Goal: Transaction & Acquisition: Purchase product/service

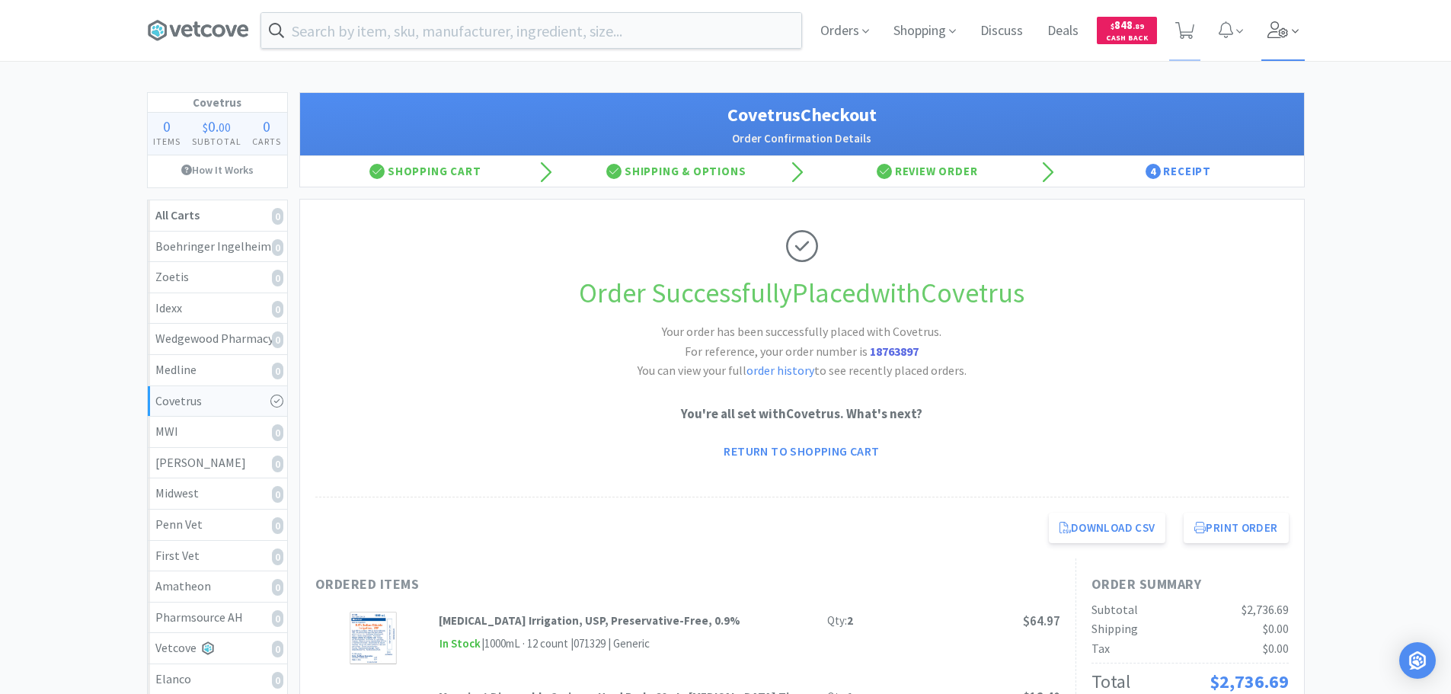
click at [1169, 37] on icon at bounding box center [1277, 29] width 21 height 17
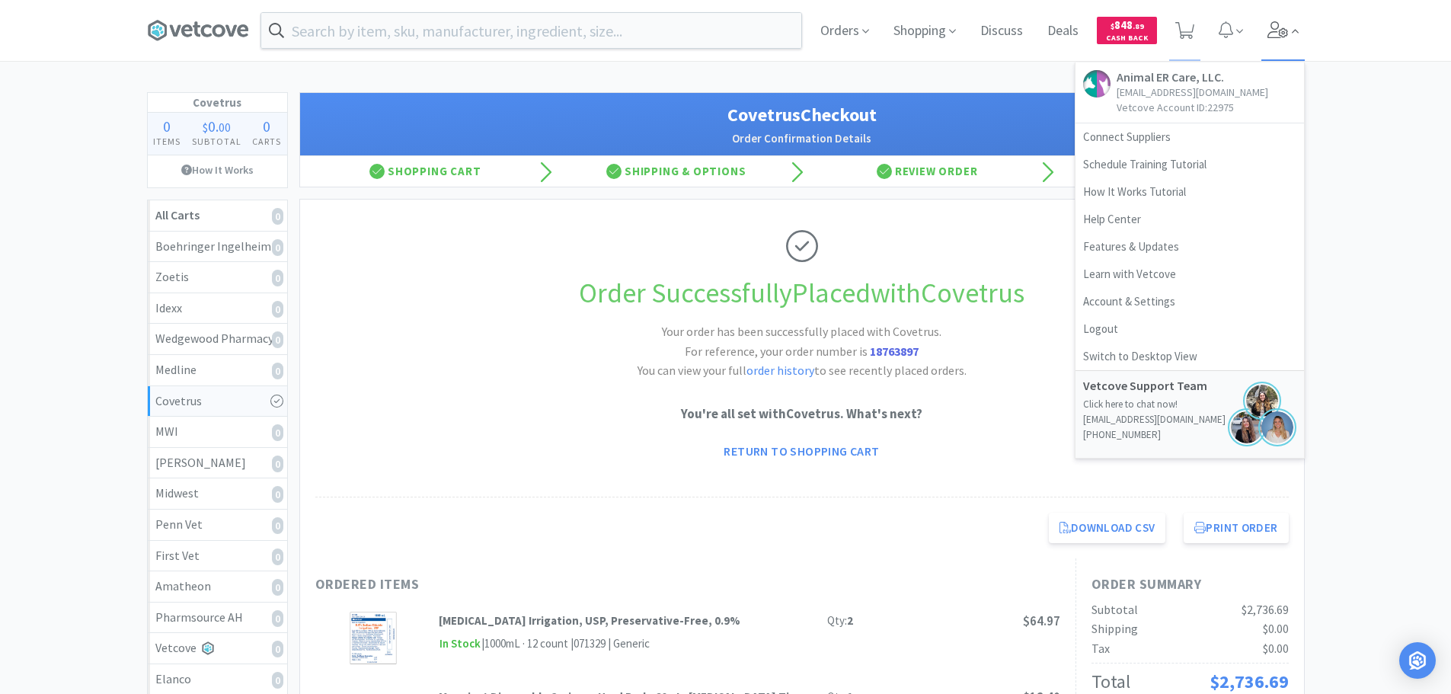
click at [1169, 37] on icon at bounding box center [1277, 29] width 21 height 17
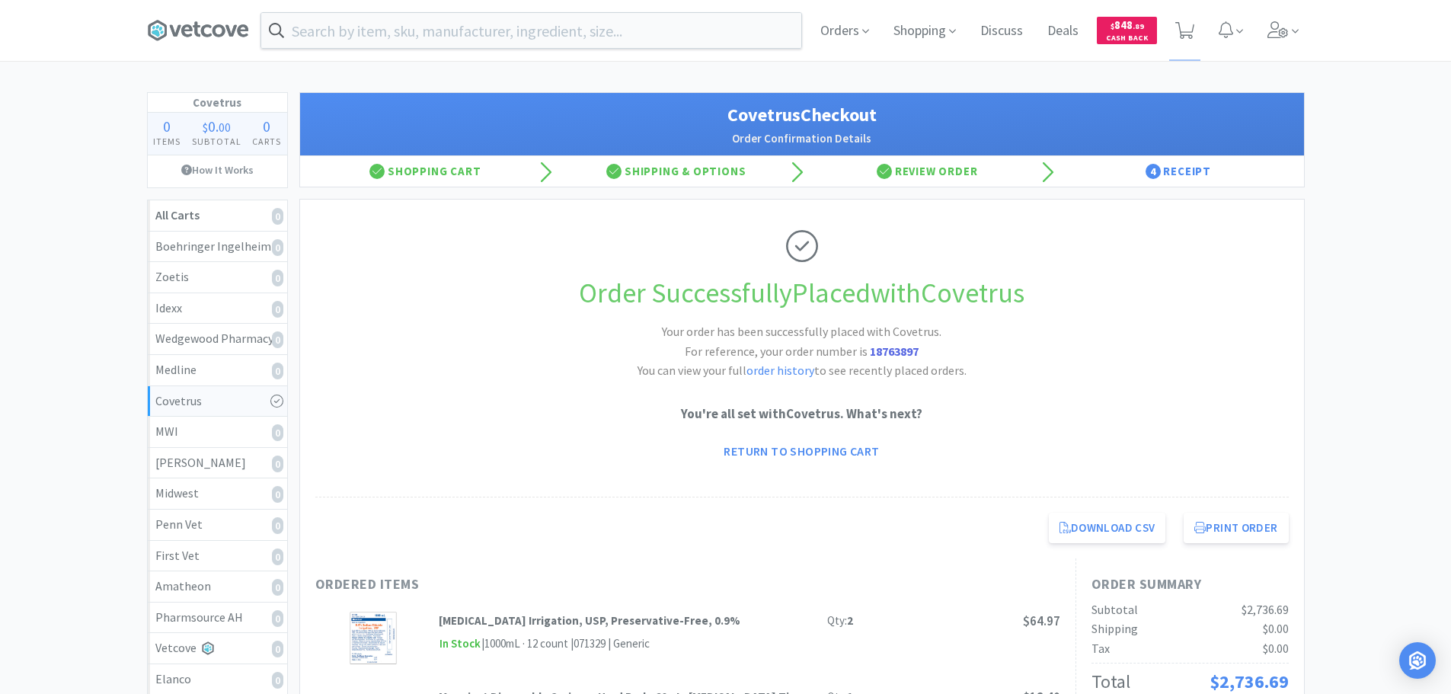
click at [477, 40] on input "text" at bounding box center [531, 30] width 540 height 35
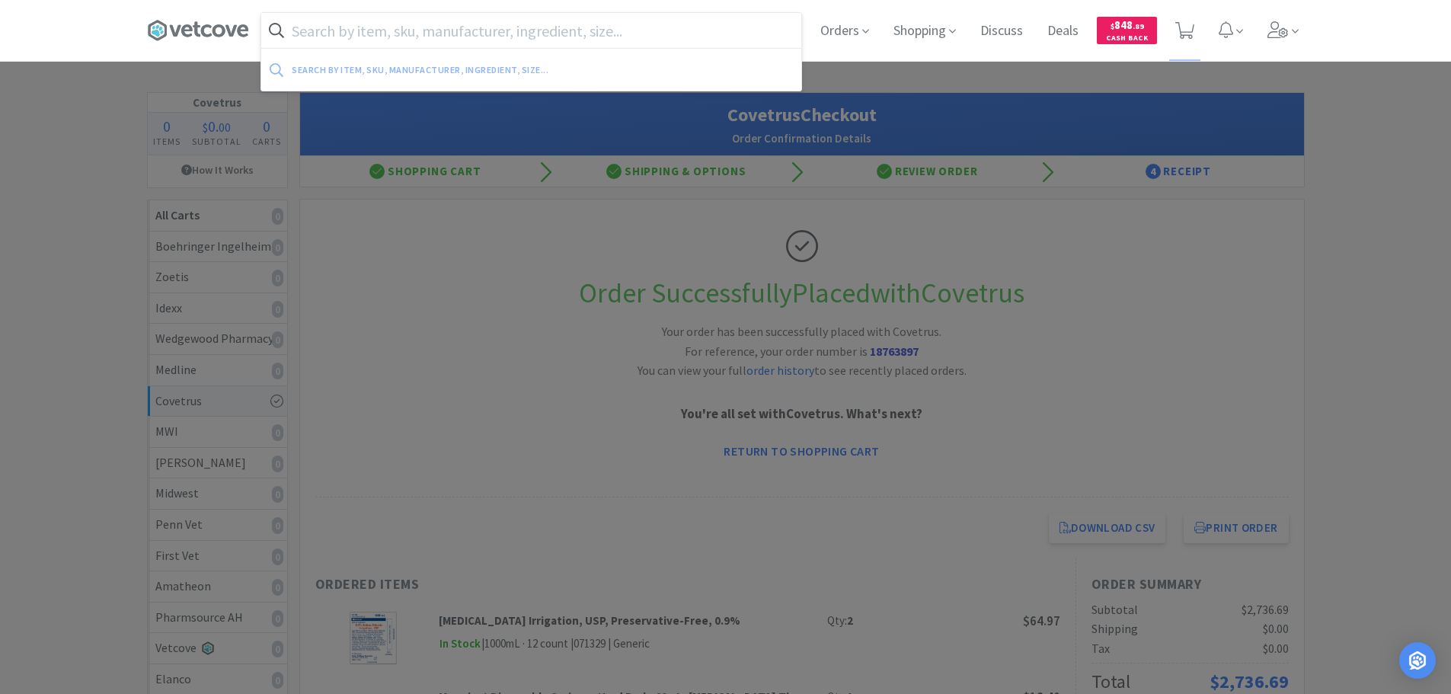
paste input "MWI - 123735 $0.1156"
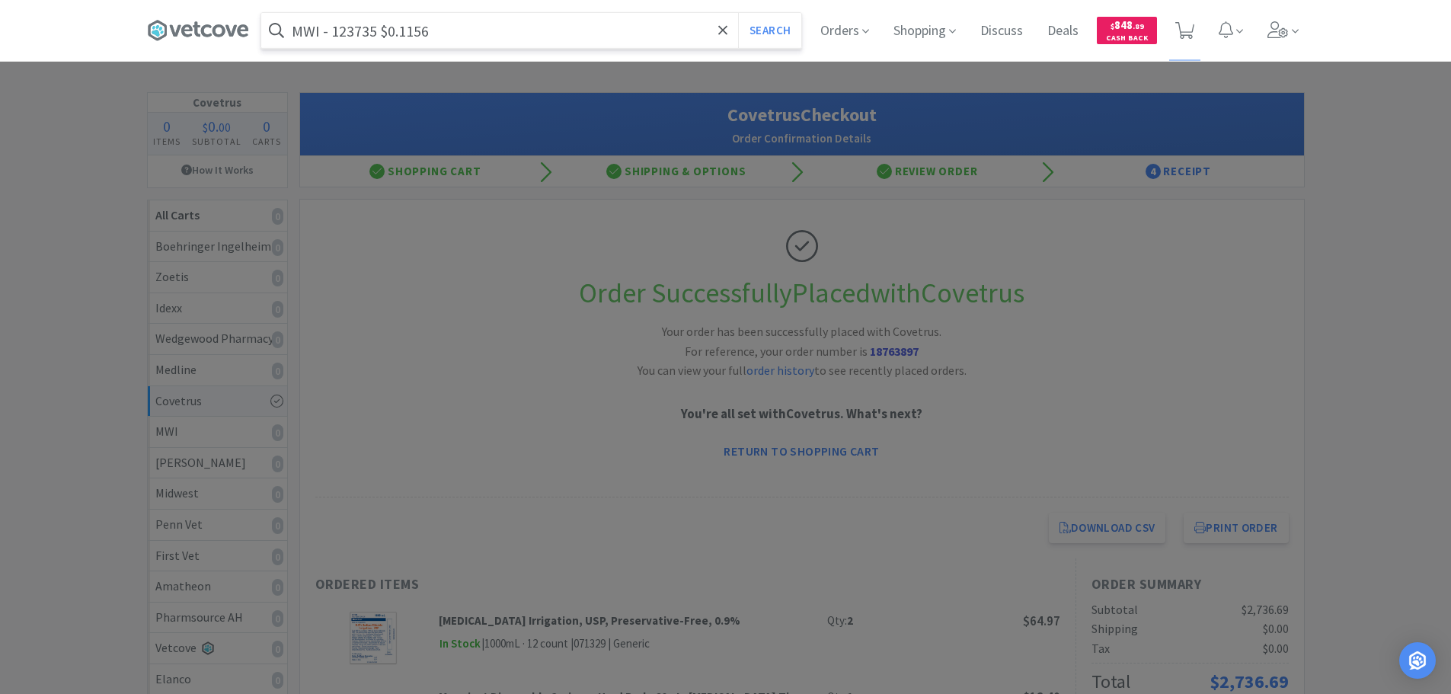
click at [359, 33] on input "MWI - 123735 $0.1156" at bounding box center [531, 30] width 540 height 35
paste input "123735"
type input "123735"
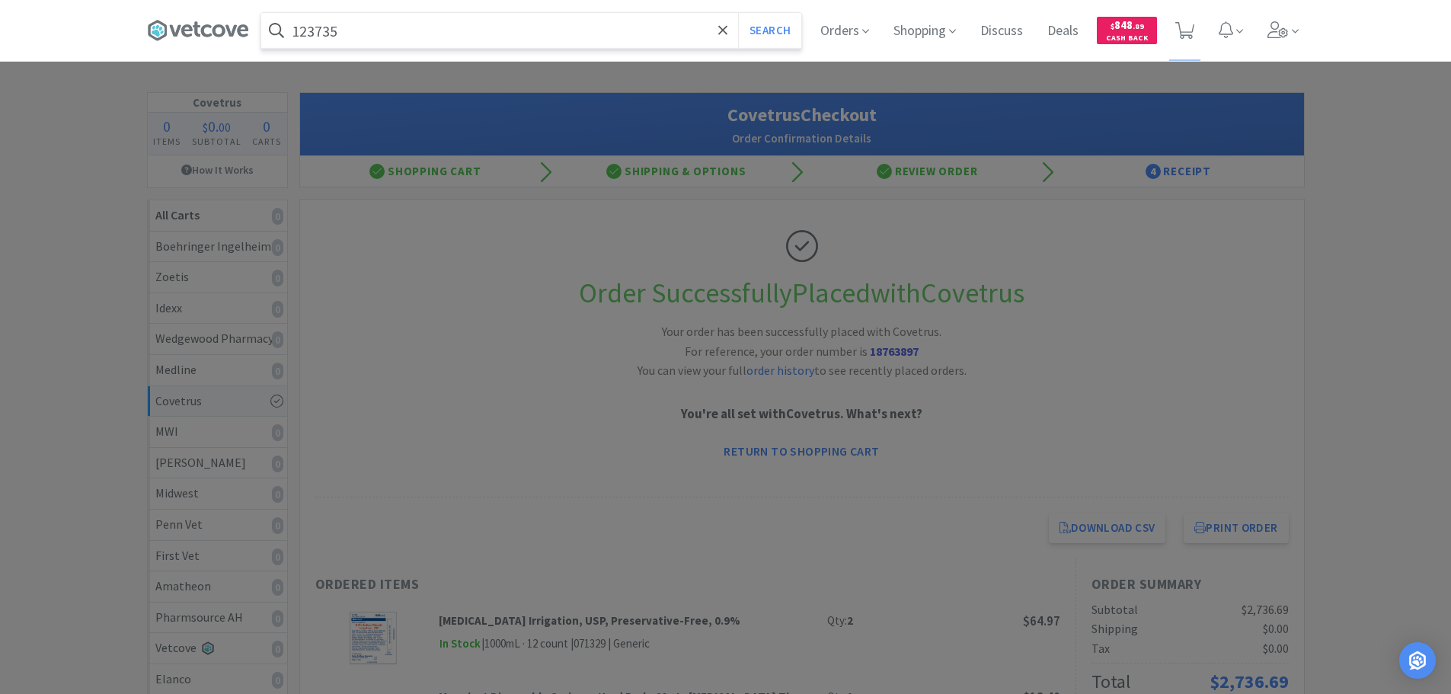
click at [738, 13] on button "Search" at bounding box center [769, 30] width 63 height 35
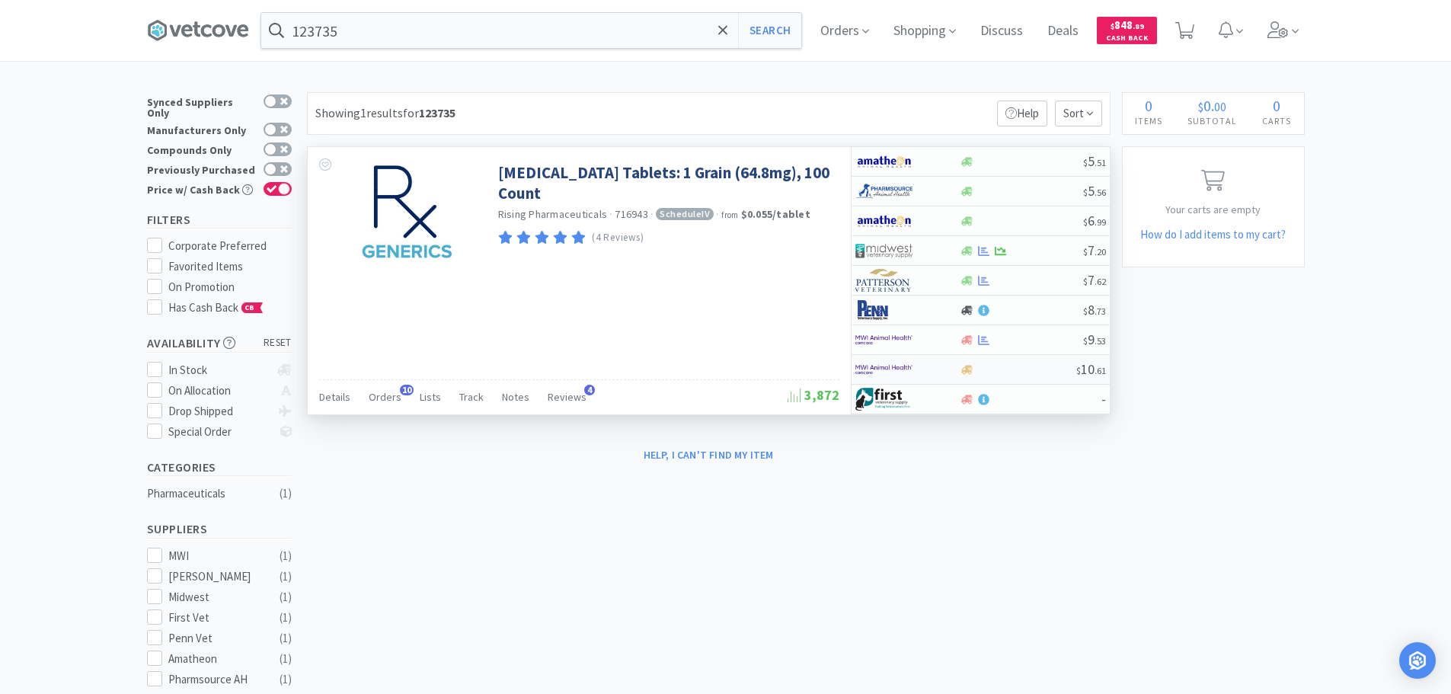
click at [1008, 375] on div at bounding box center [1017, 369] width 117 height 11
select select "1"
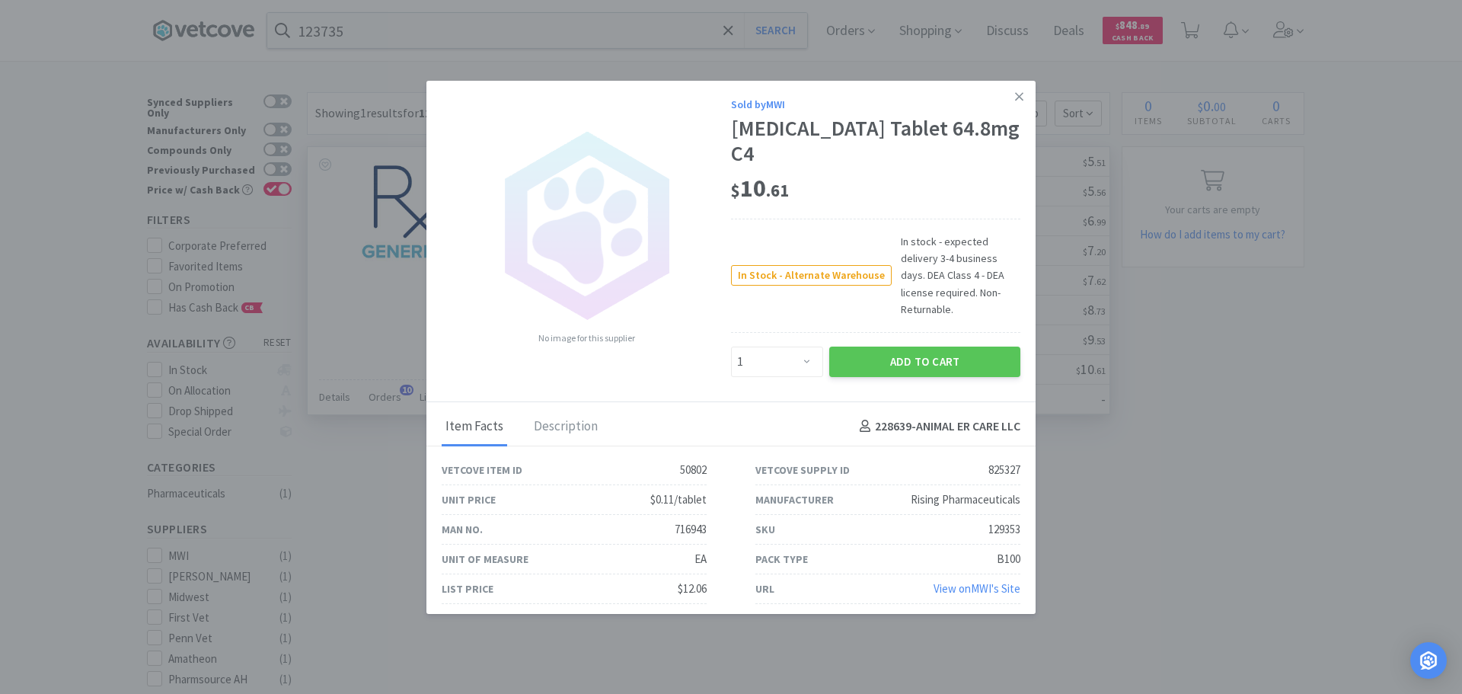
click at [1003, 520] on div "129353" at bounding box center [1004, 529] width 32 height 18
copy div "129353"
click at [1026, 102] on link at bounding box center [1019, 97] width 27 height 33
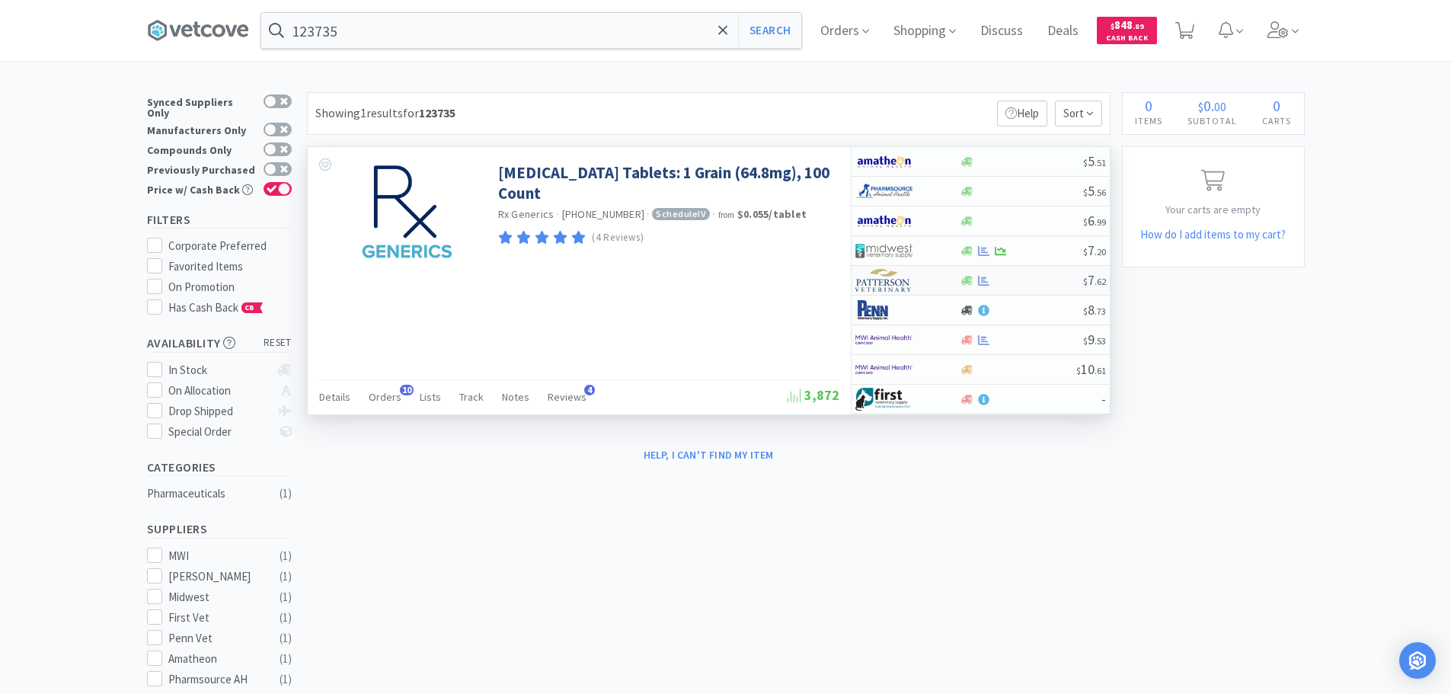
click at [1023, 279] on div at bounding box center [1020, 280] width 123 height 11
select select "1"
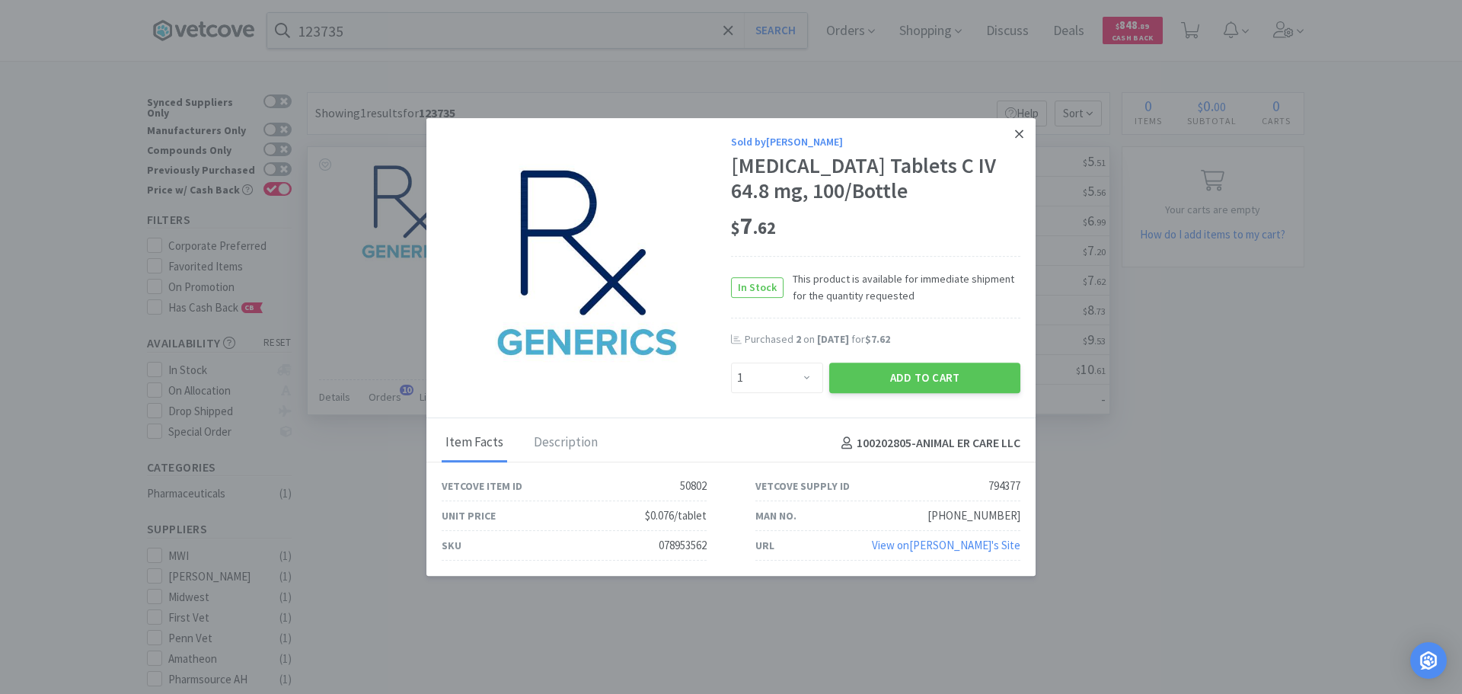
click at [1027, 133] on link at bounding box center [1019, 134] width 27 height 33
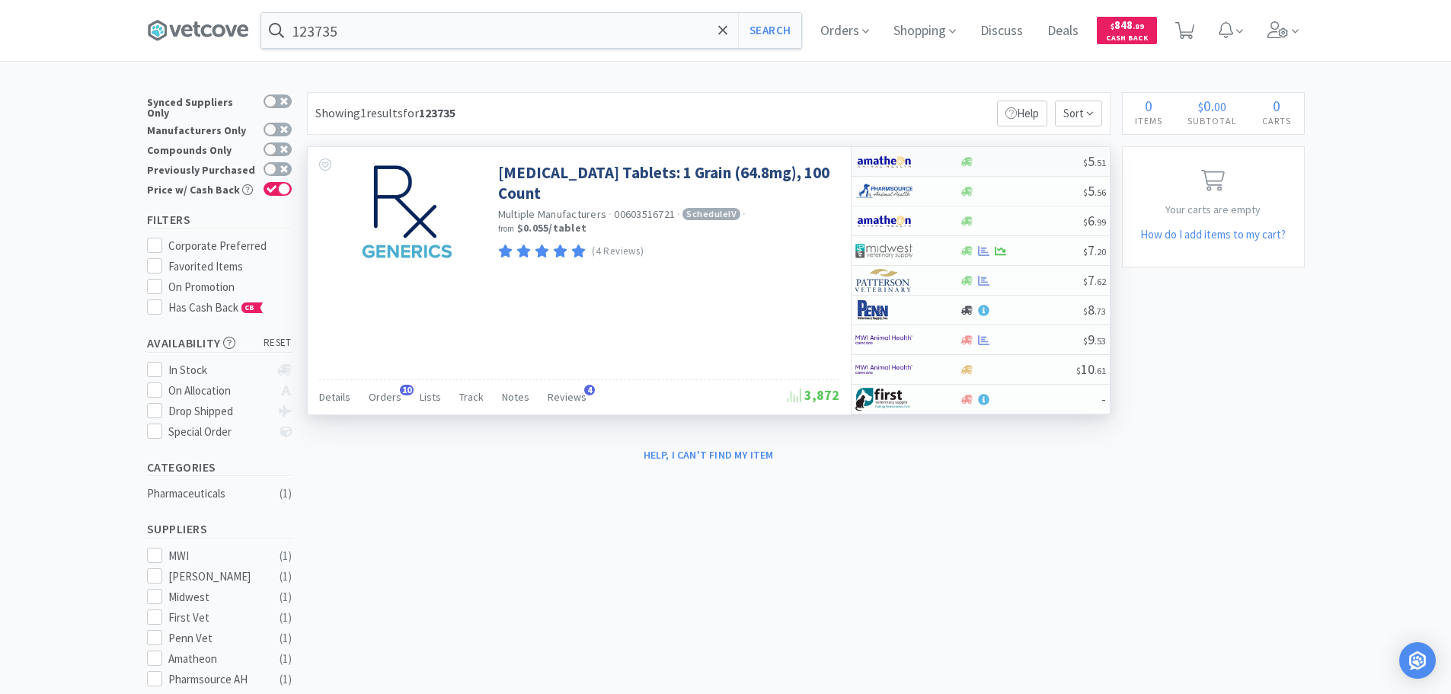
click at [1028, 159] on div at bounding box center [1020, 161] width 123 height 11
select select "1"
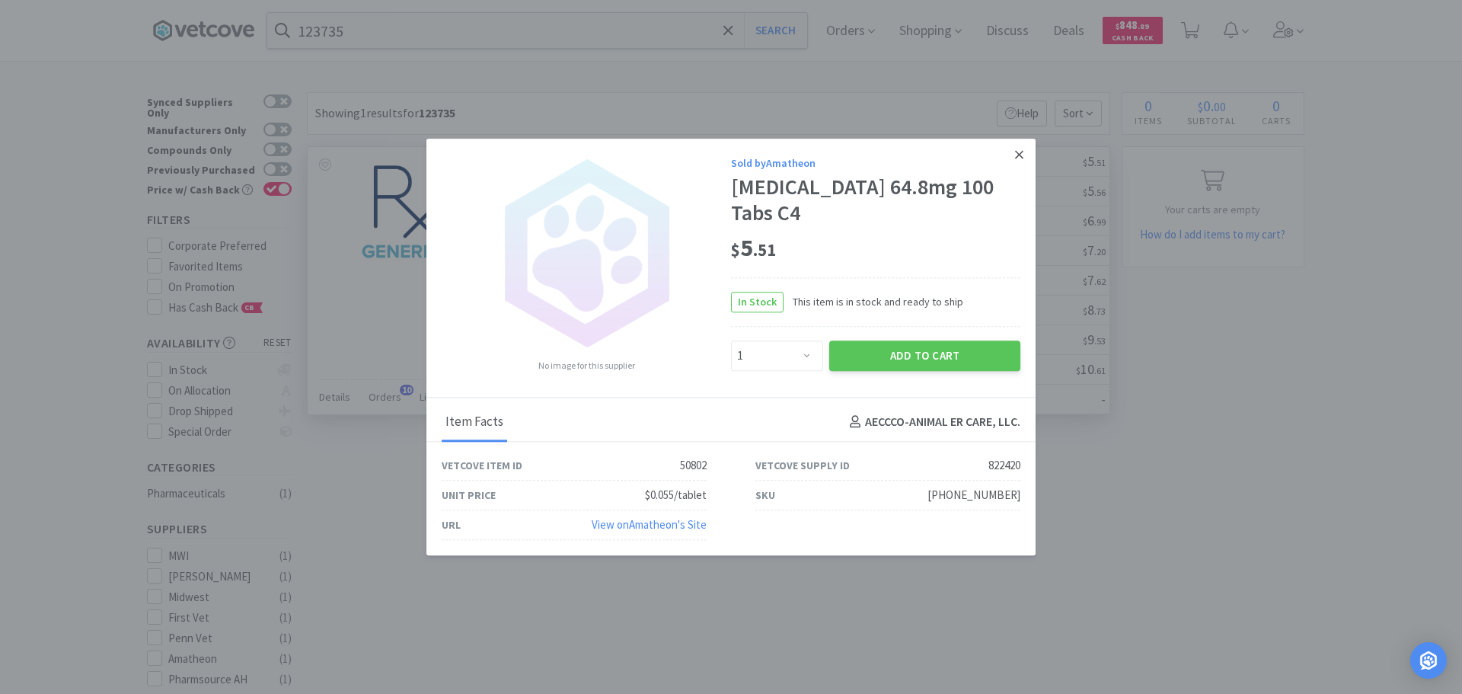
click at [1028, 147] on link at bounding box center [1019, 155] width 27 height 33
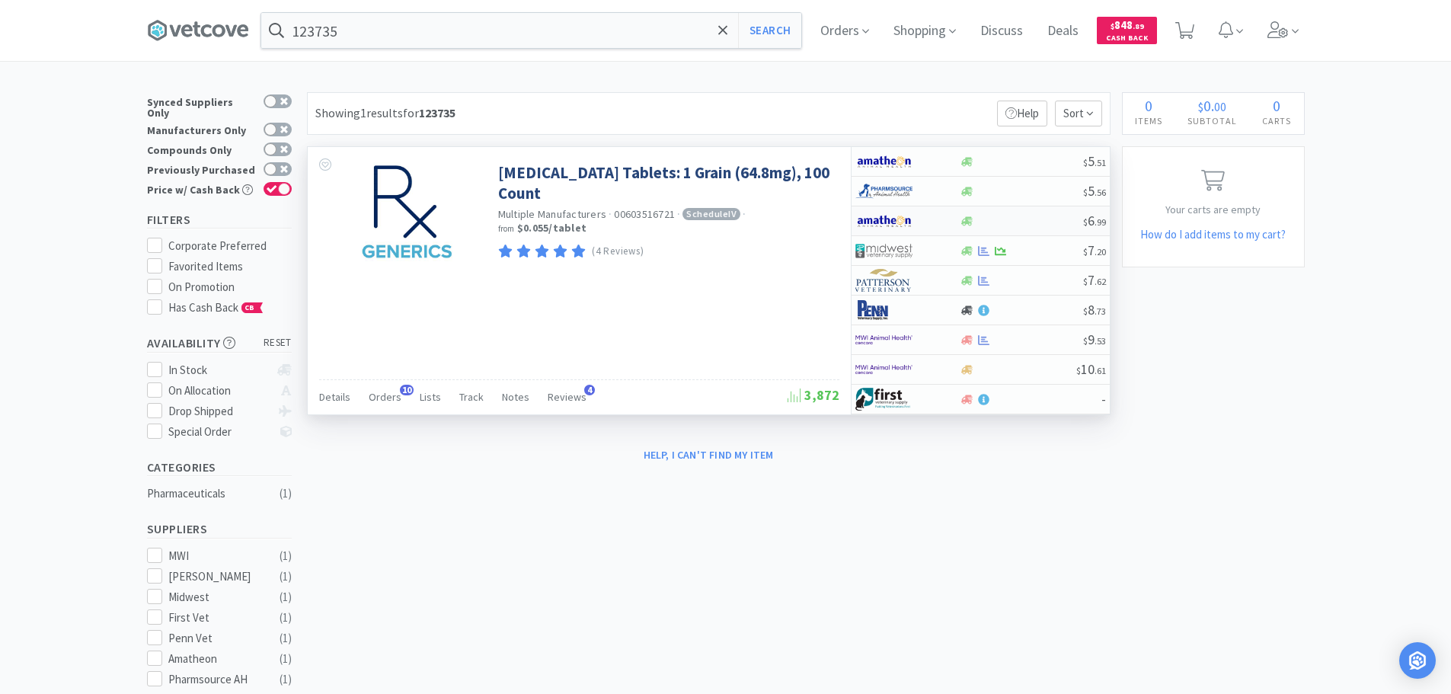
click at [1041, 217] on div at bounding box center [1020, 221] width 123 height 11
select select "1"
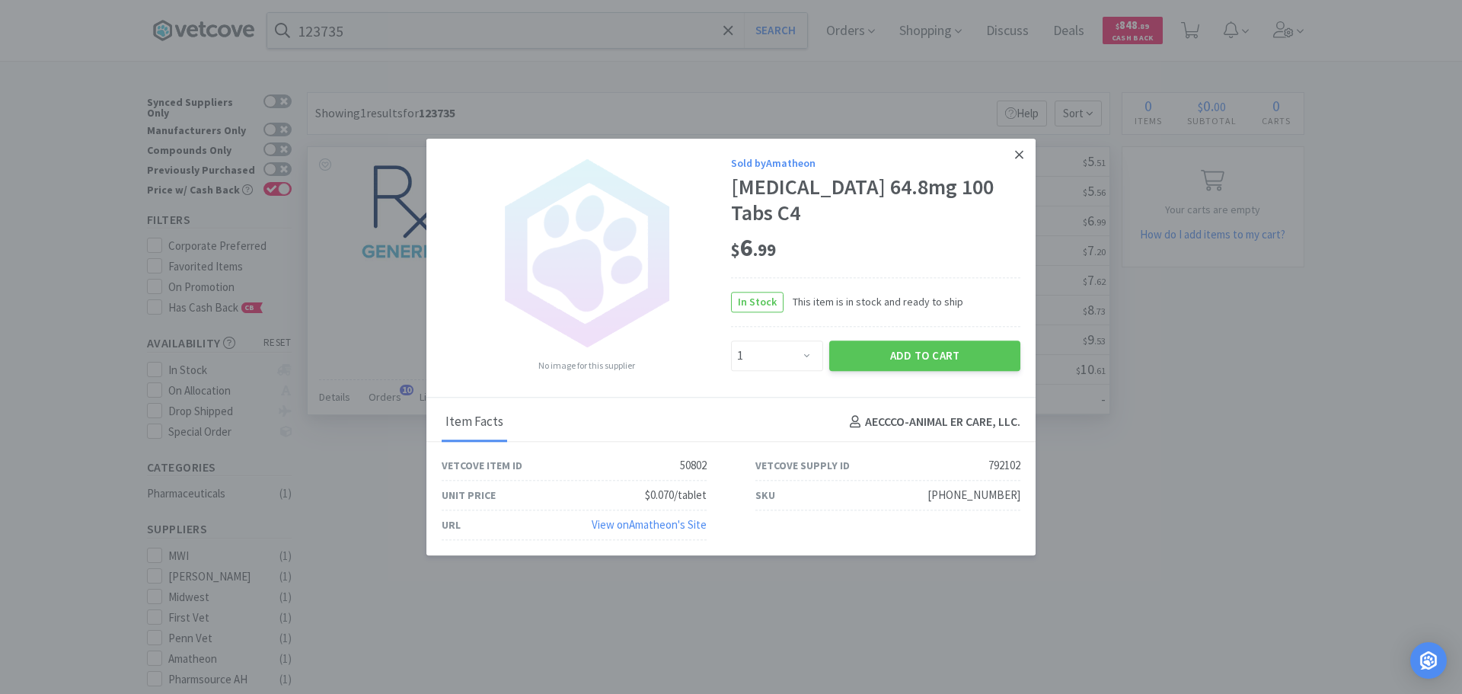
click at [1027, 155] on link at bounding box center [1019, 155] width 27 height 33
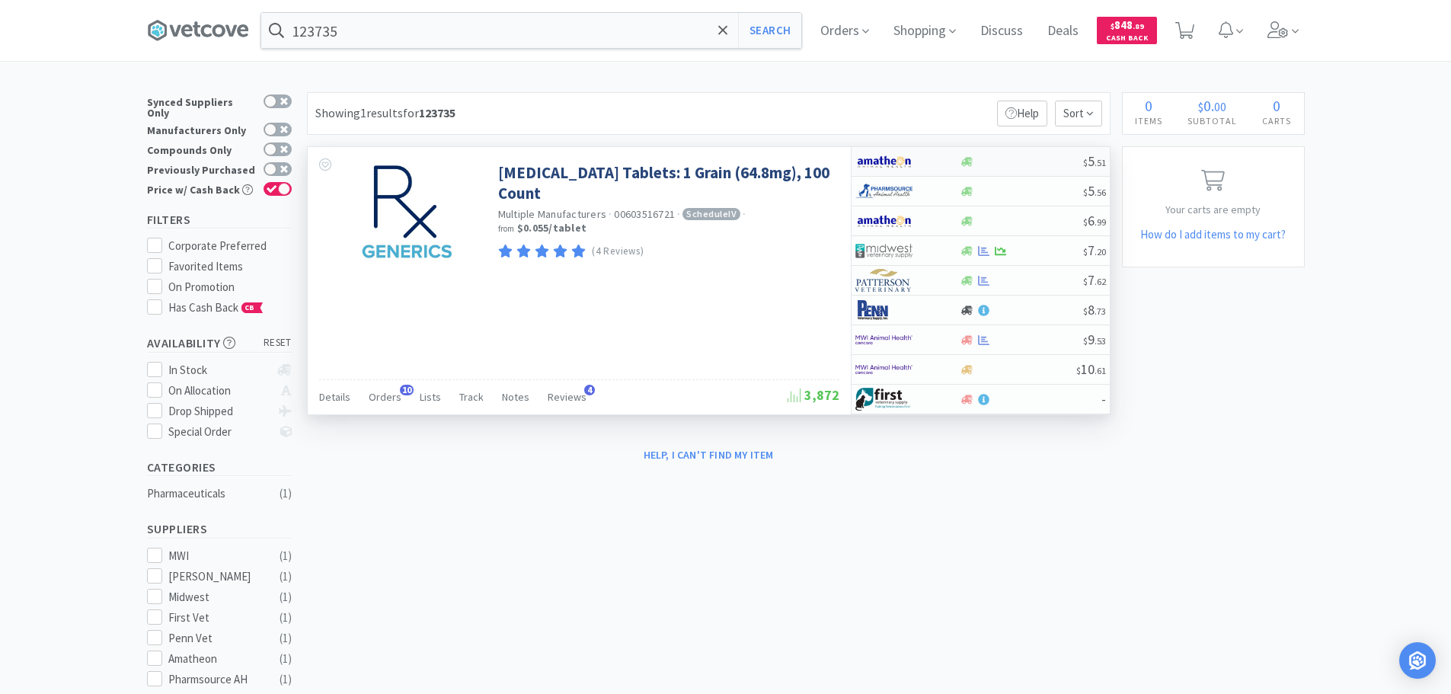
click at [1038, 158] on div at bounding box center [1020, 161] width 123 height 11
select select "1"
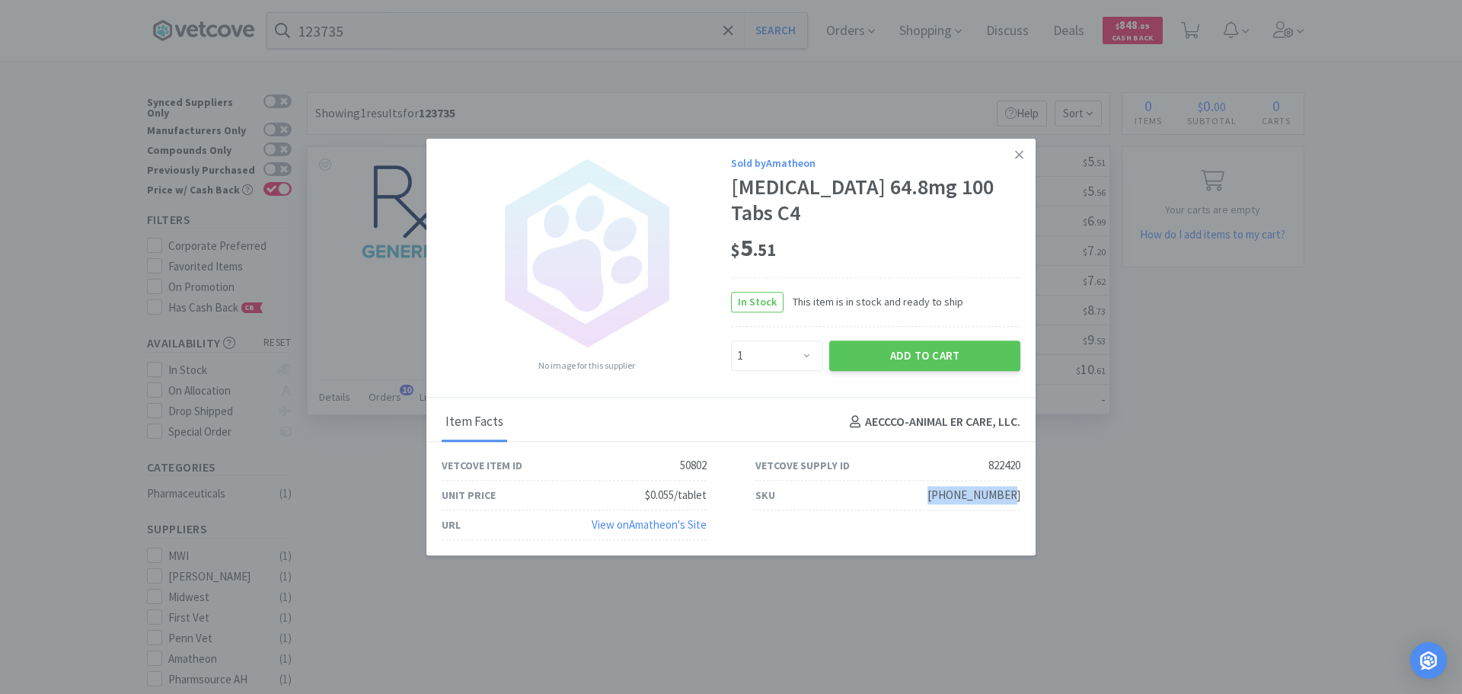
drag, startPoint x: 1022, startPoint y: 492, endPoint x: 949, endPoint y: 496, distance: 73.2
click at [949, 496] on div "SKU [PHONE_NUMBER]" at bounding box center [888, 496] width 314 height 30
copy div "[PHONE_NUMBER]"
click at [1016, 144] on link at bounding box center [1019, 155] width 27 height 33
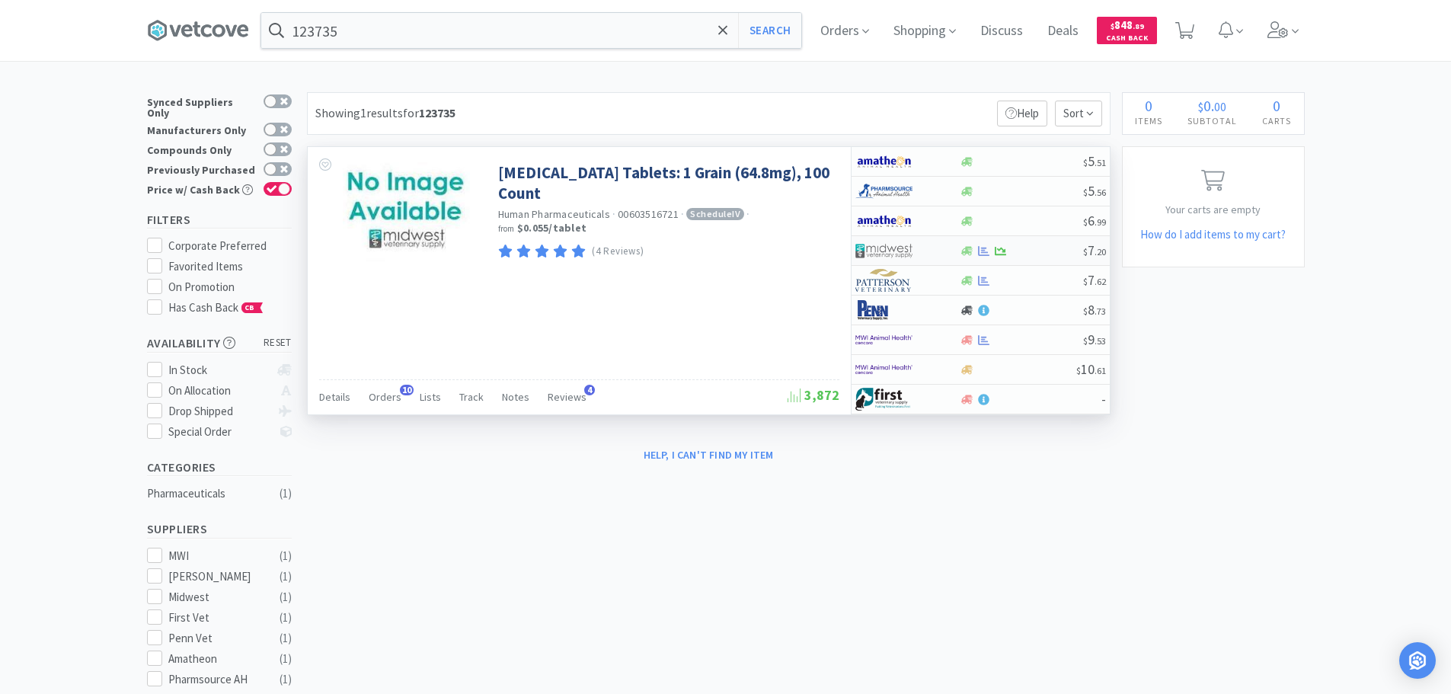
click at [1027, 247] on div at bounding box center [1020, 250] width 123 height 11
select select "1"
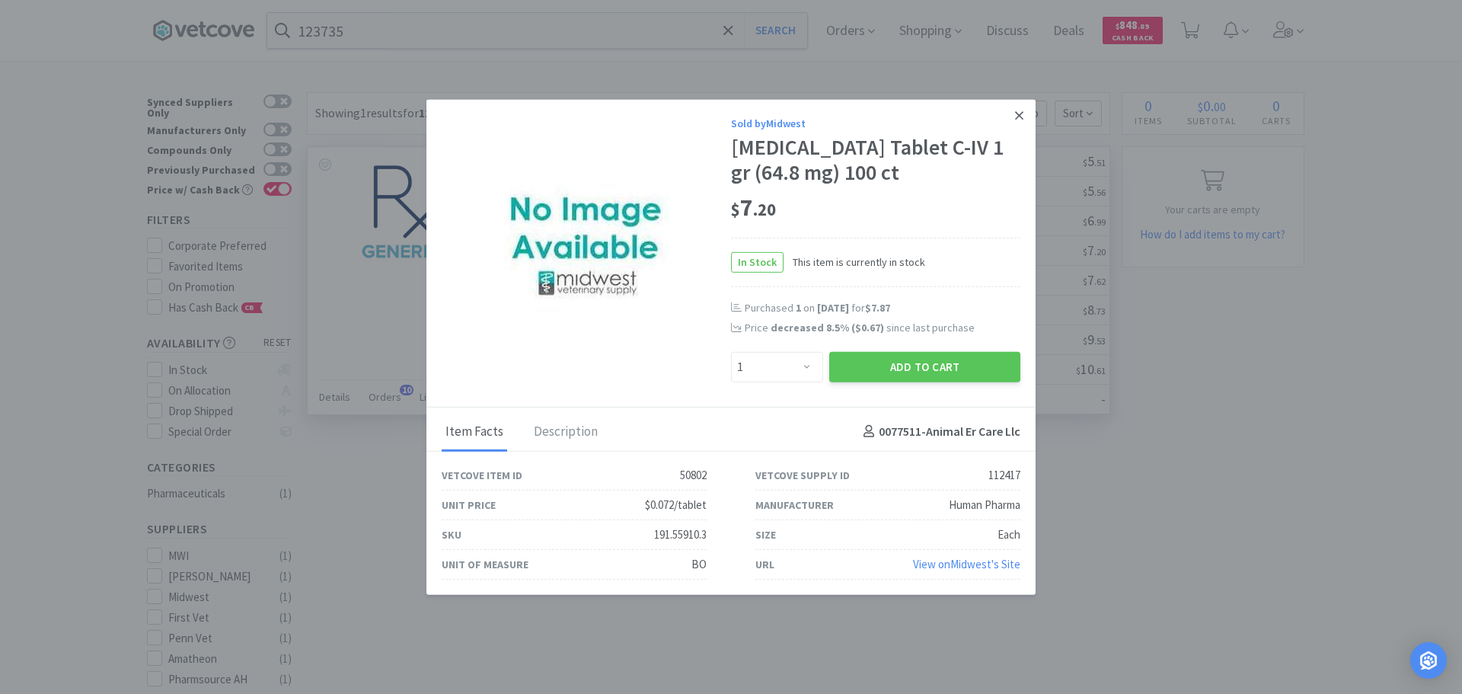
click at [1019, 118] on icon at bounding box center [1019, 115] width 8 height 14
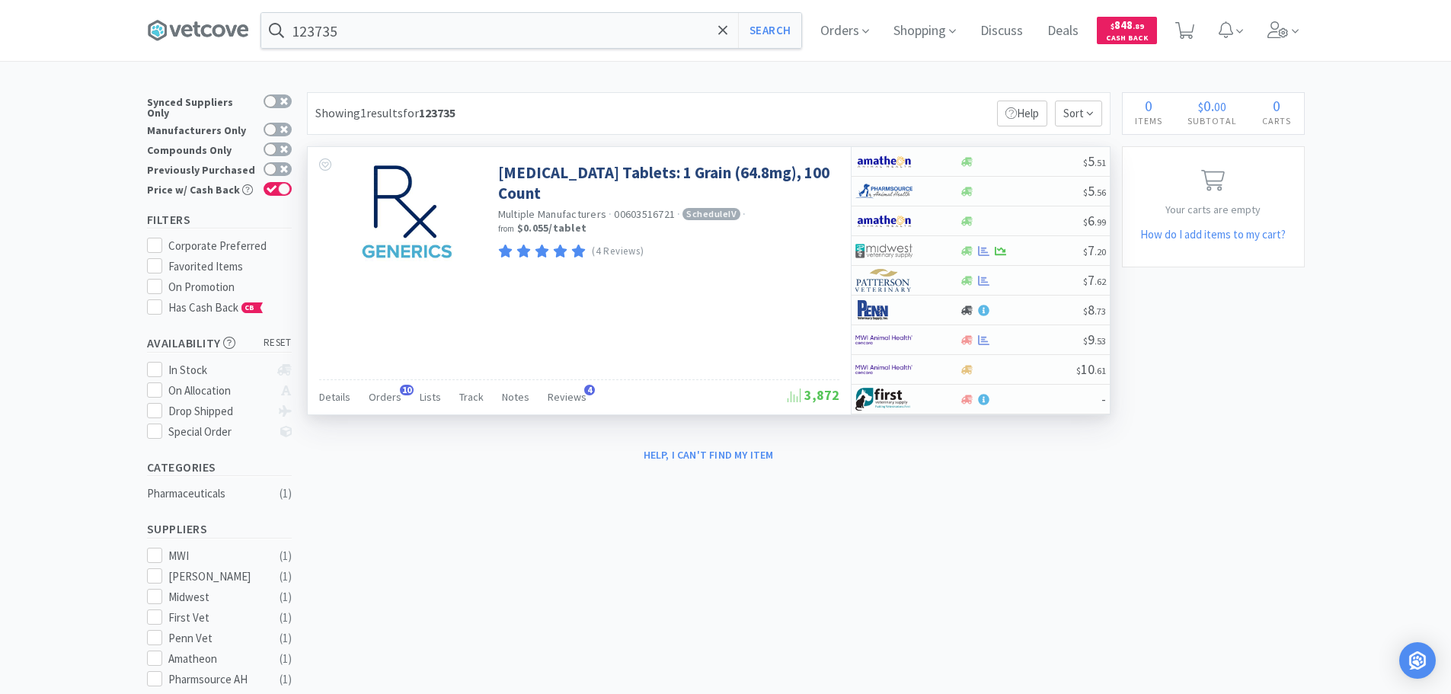
click at [941, 109] on div "Showing 1 results for 123735 Filters Help Sort" at bounding box center [708, 113] width 803 height 43
click at [1050, 163] on div at bounding box center [1020, 161] width 123 height 11
select select "1"
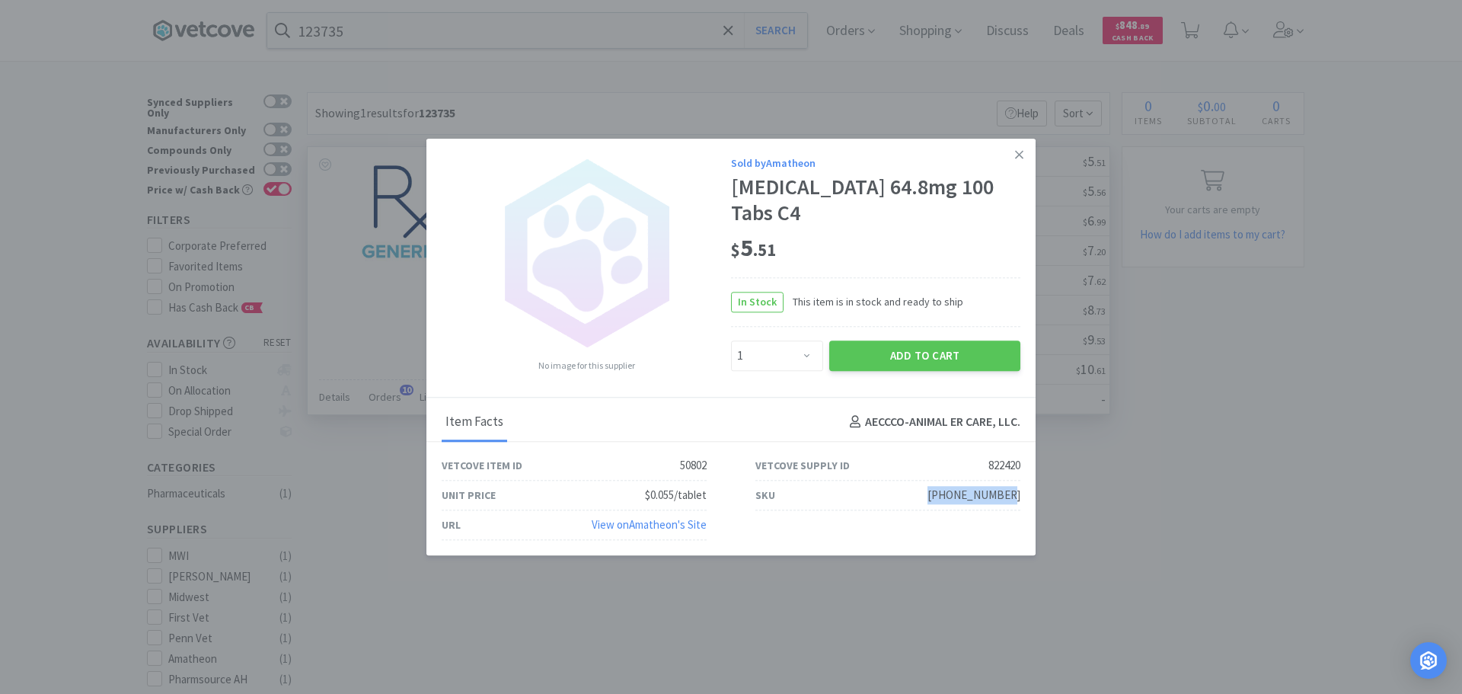
drag, startPoint x: 947, startPoint y: 494, endPoint x: 1020, endPoint y: 500, distance: 74.1
click at [1020, 500] on div "SKU [PHONE_NUMBER]" at bounding box center [888, 496] width 314 height 30
copy div "[PHONE_NUMBER]"
click at [652, 525] on link "View on Amatheon 's Site" at bounding box center [649, 524] width 115 height 14
copy div "[PHONE_NUMBER]"
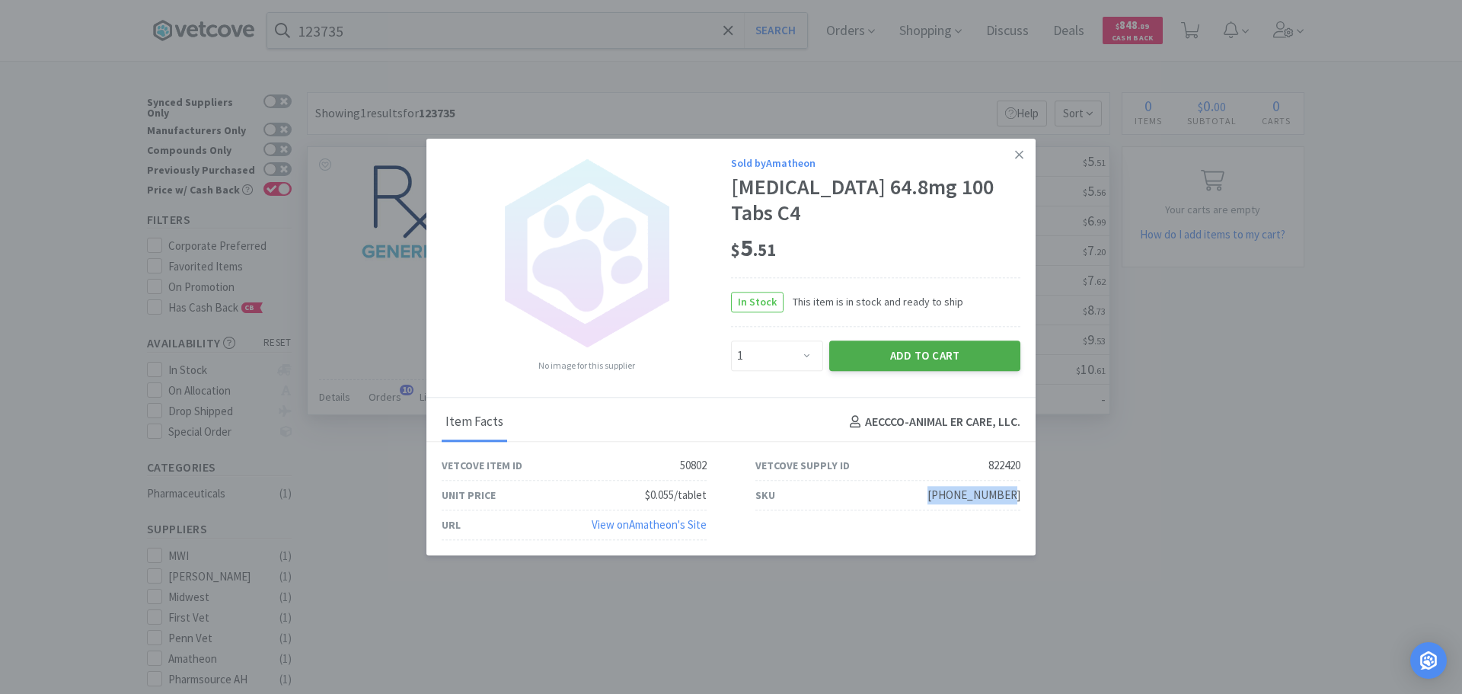
click at [923, 363] on button "Add to Cart" at bounding box center [924, 355] width 191 height 30
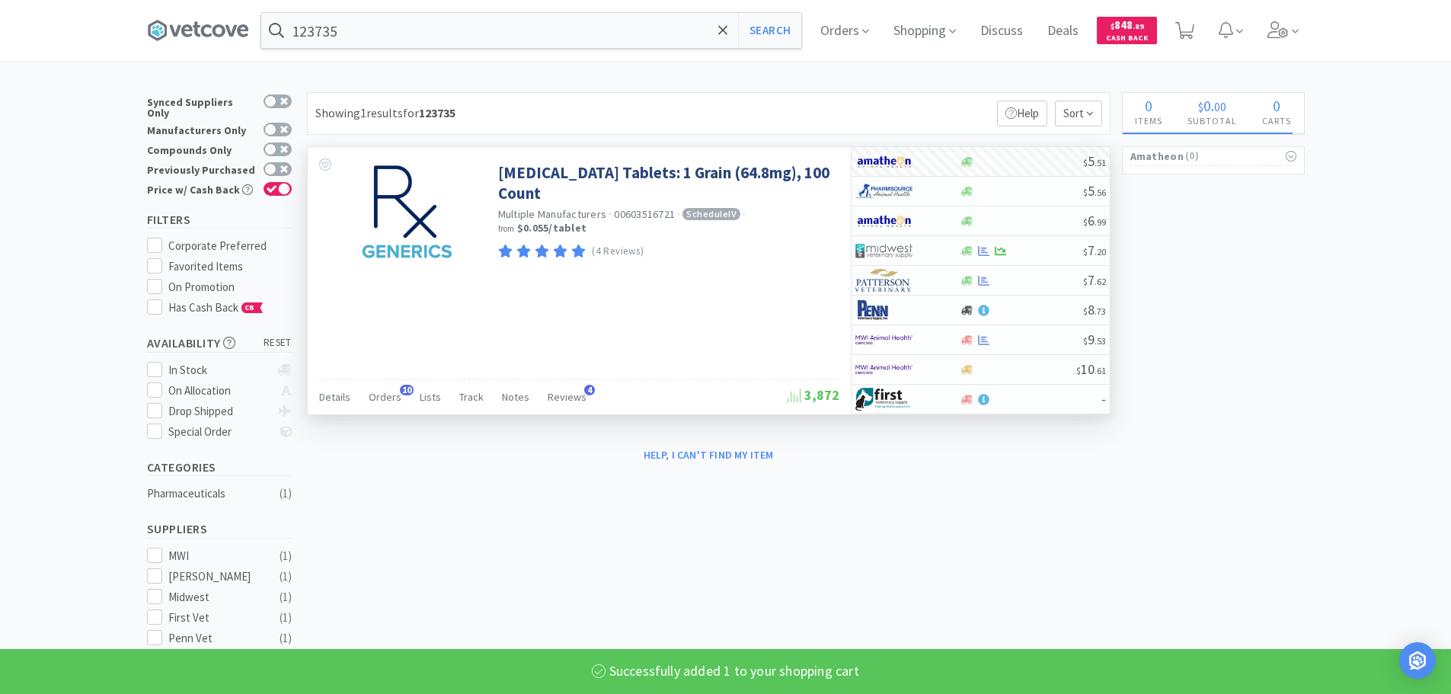
select select "1"
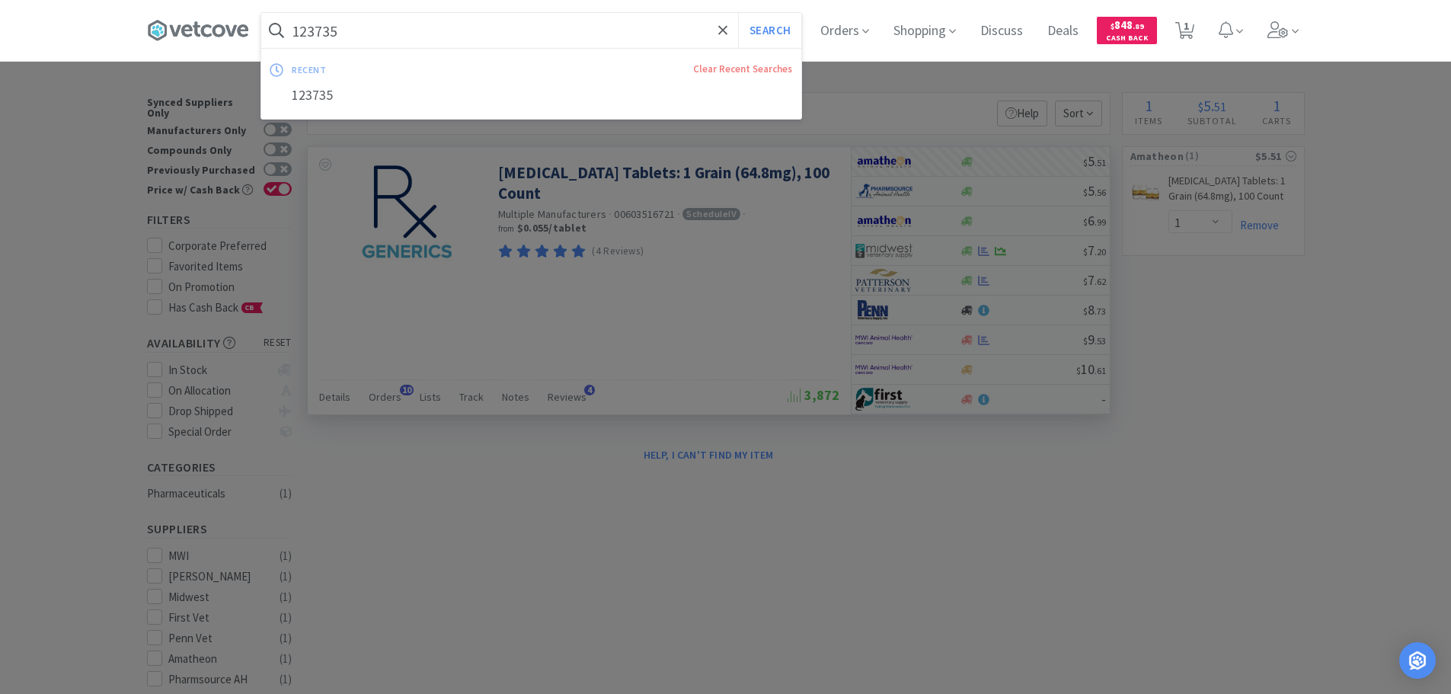
click at [489, 28] on input "123735" at bounding box center [531, 30] width 540 height 35
paste input "MWI - 065719 $1.5513"
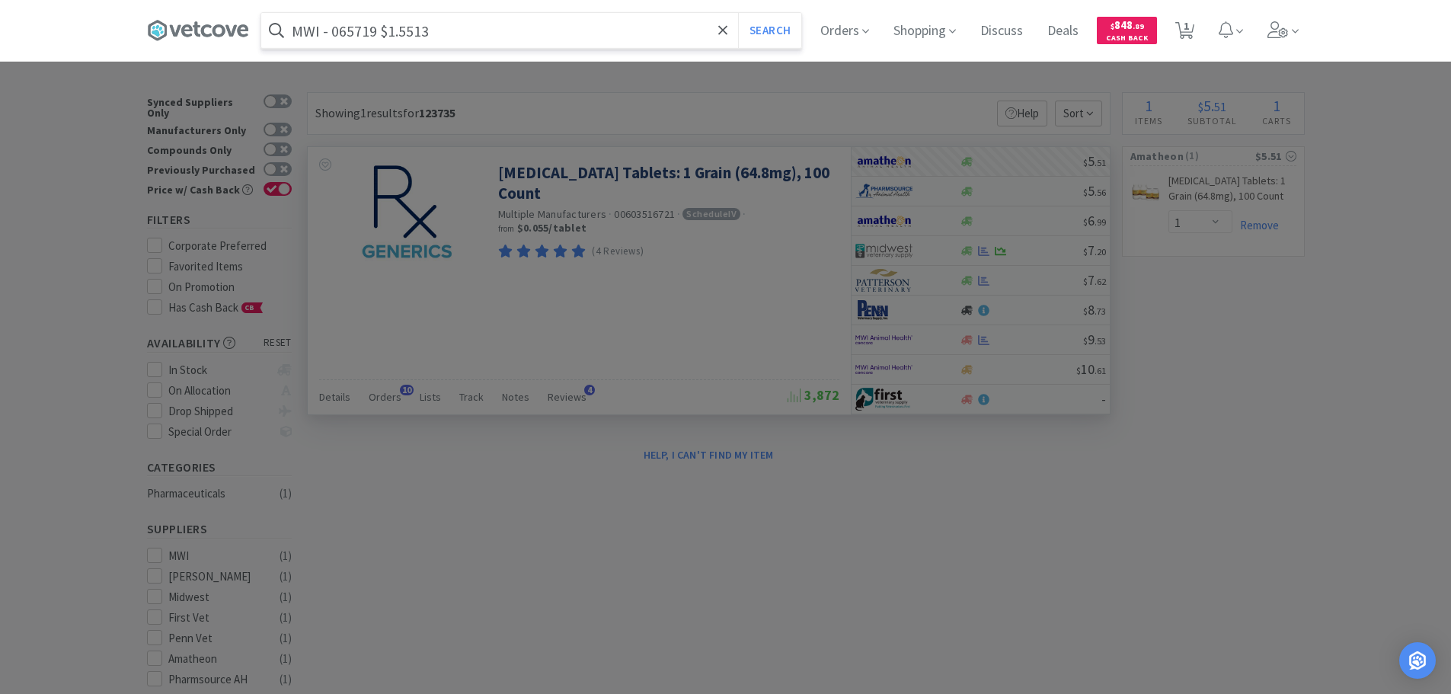
click at [345, 31] on input "MWI - 065719 $1.5513" at bounding box center [531, 30] width 540 height 35
paste input "065719"
click at [738, 13] on button "Search" at bounding box center [769, 30] width 63 height 35
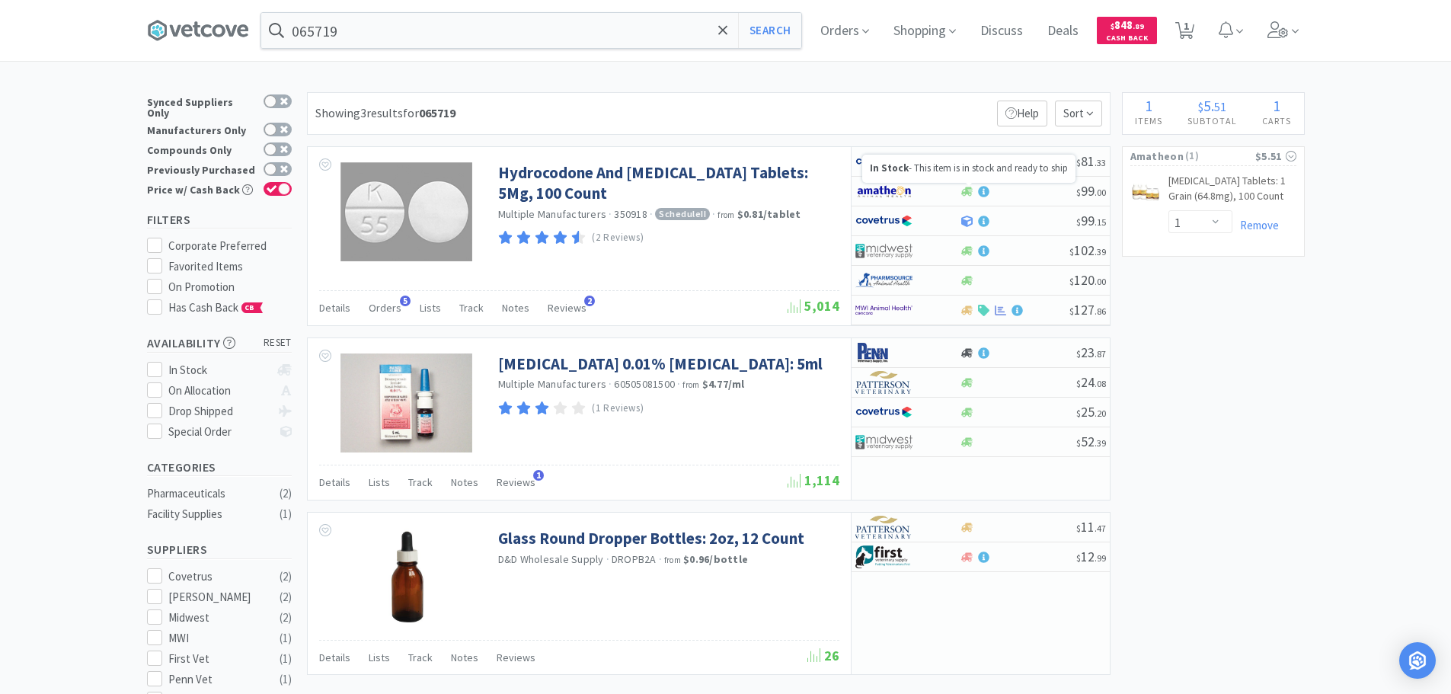
click at [880, 102] on div "Showing 3 results for 065719 Filters Help Sort" at bounding box center [708, 113] width 803 height 43
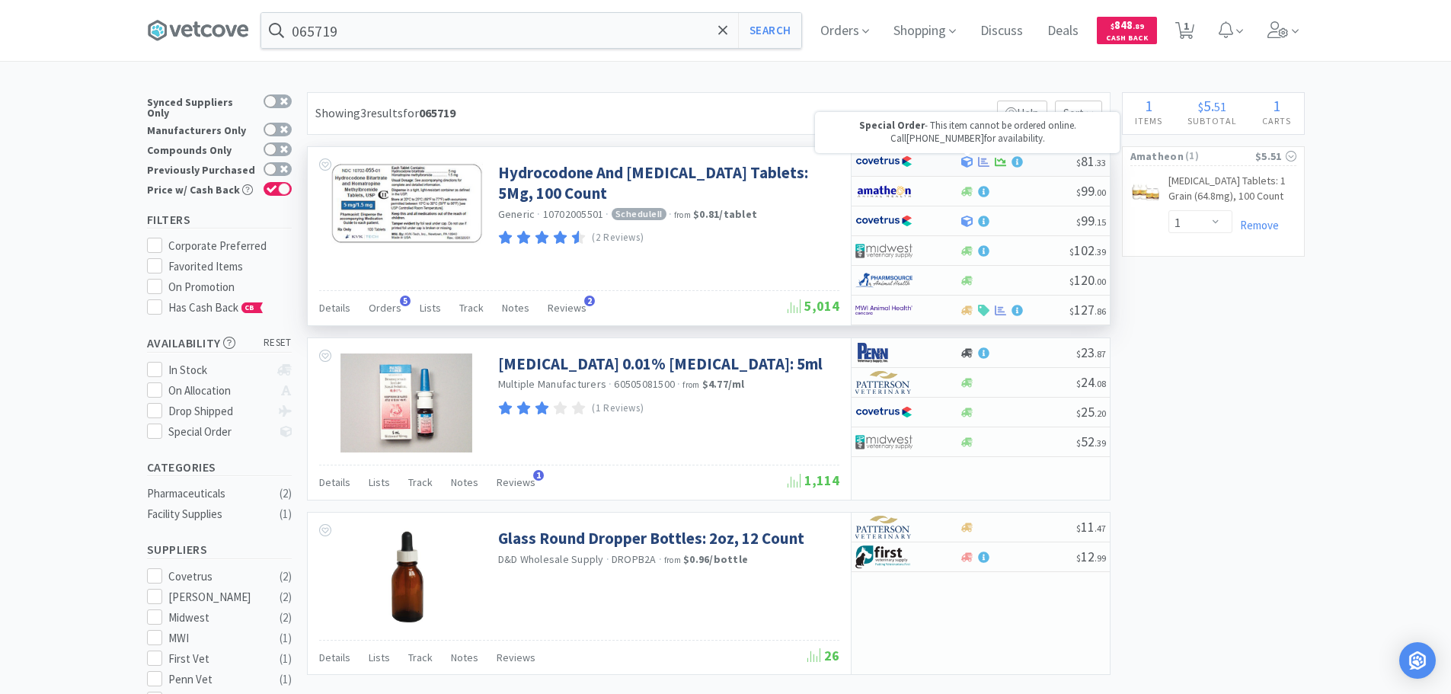
click at [965, 161] on icon at bounding box center [966, 161] width 11 height 11
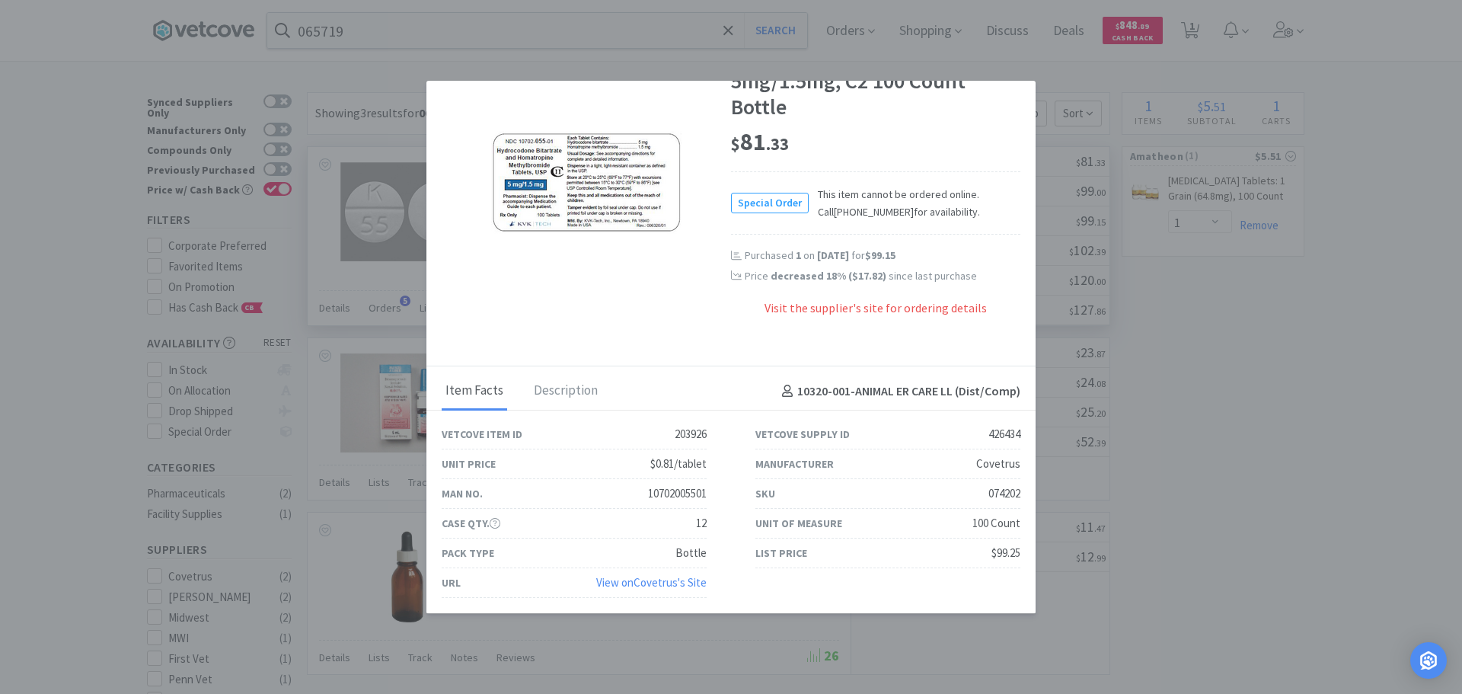
scroll to position [97, 0]
click at [672, 528] on link "View on Covetrus 's Site" at bounding box center [651, 582] width 110 height 14
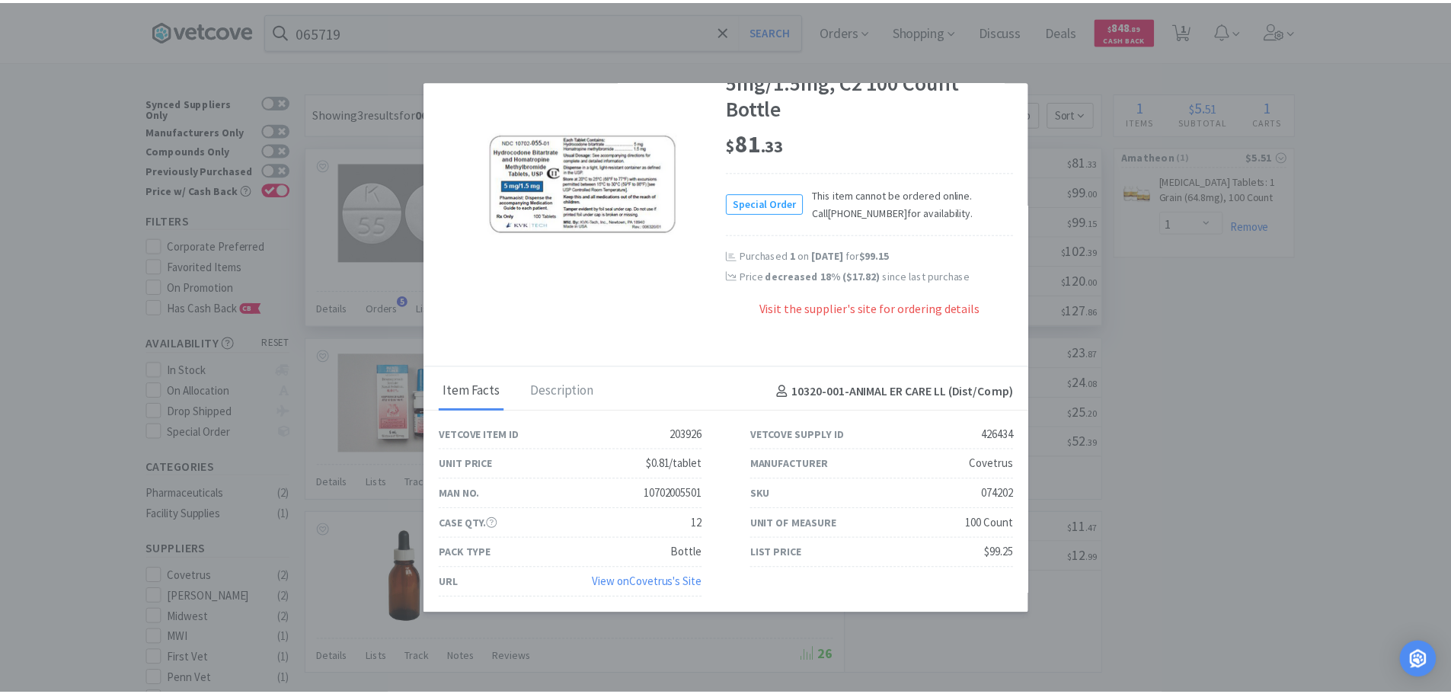
scroll to position [0, 0]
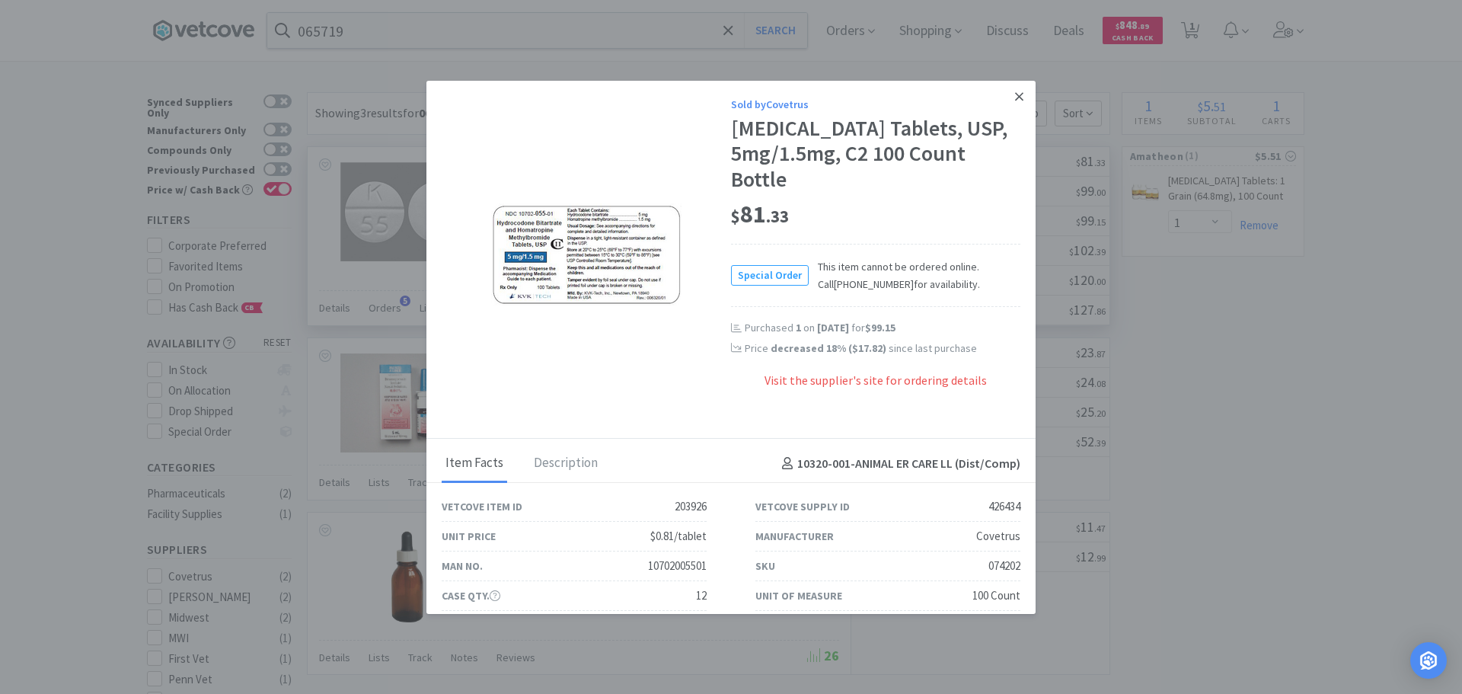
click at [1015, 103] on icon at bounding box center [1019, 97] width 8 height 14
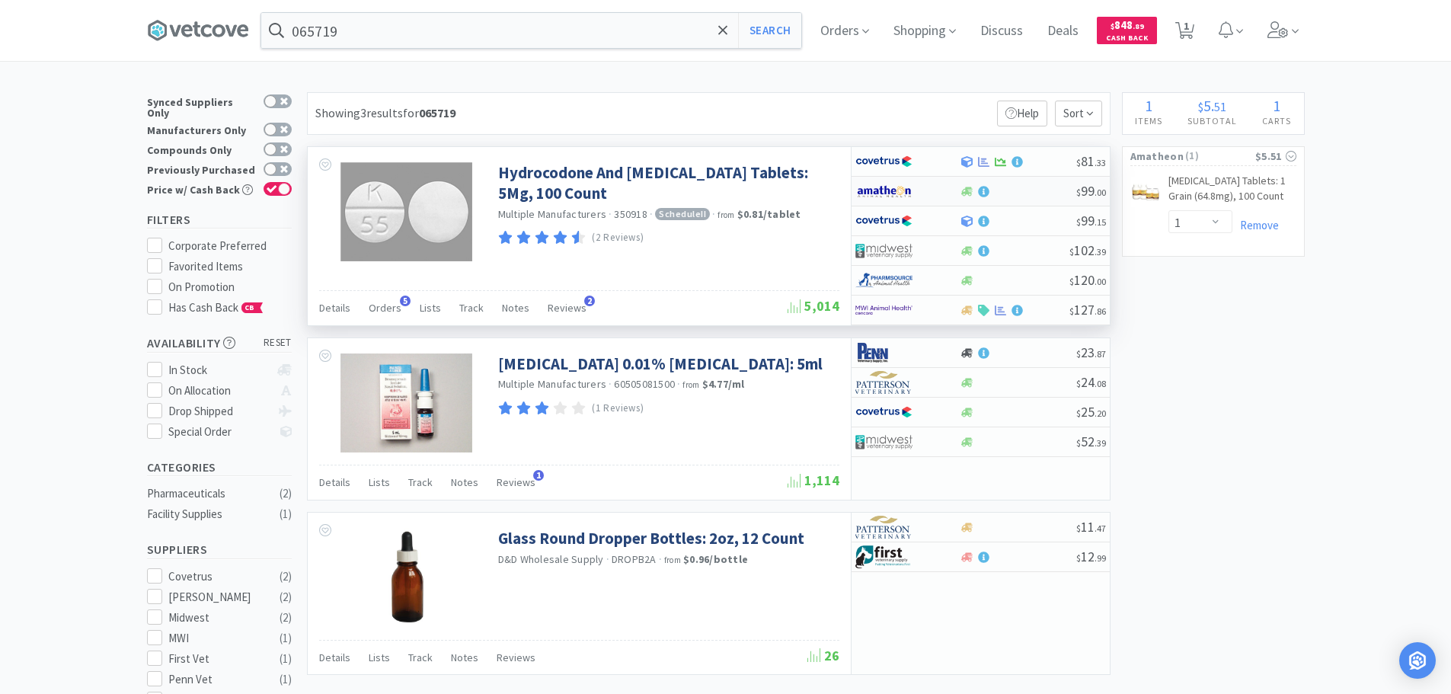
click at [1020, 195] on div at bounding box center [1017, 191] width 117 height 11
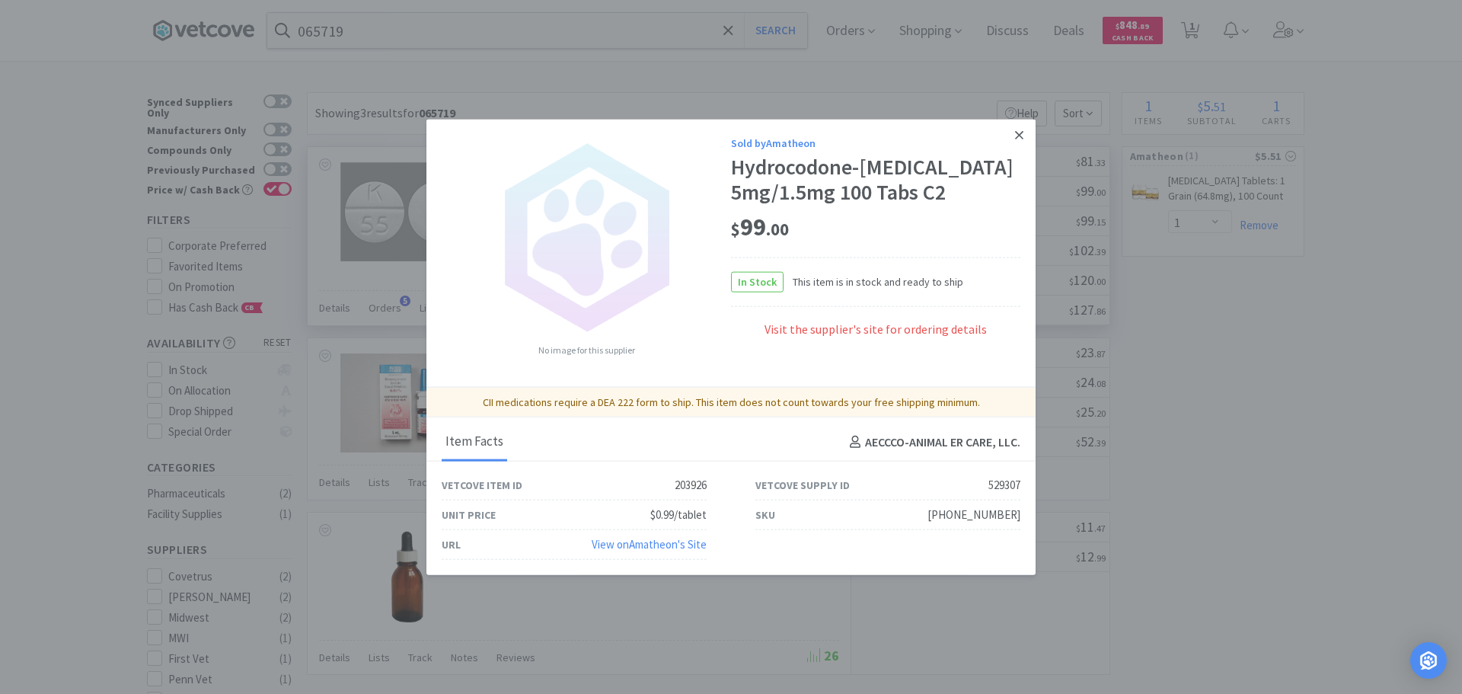
click at [1015, 135] on icon at bounding box center [1019, 135] width 8 height 14
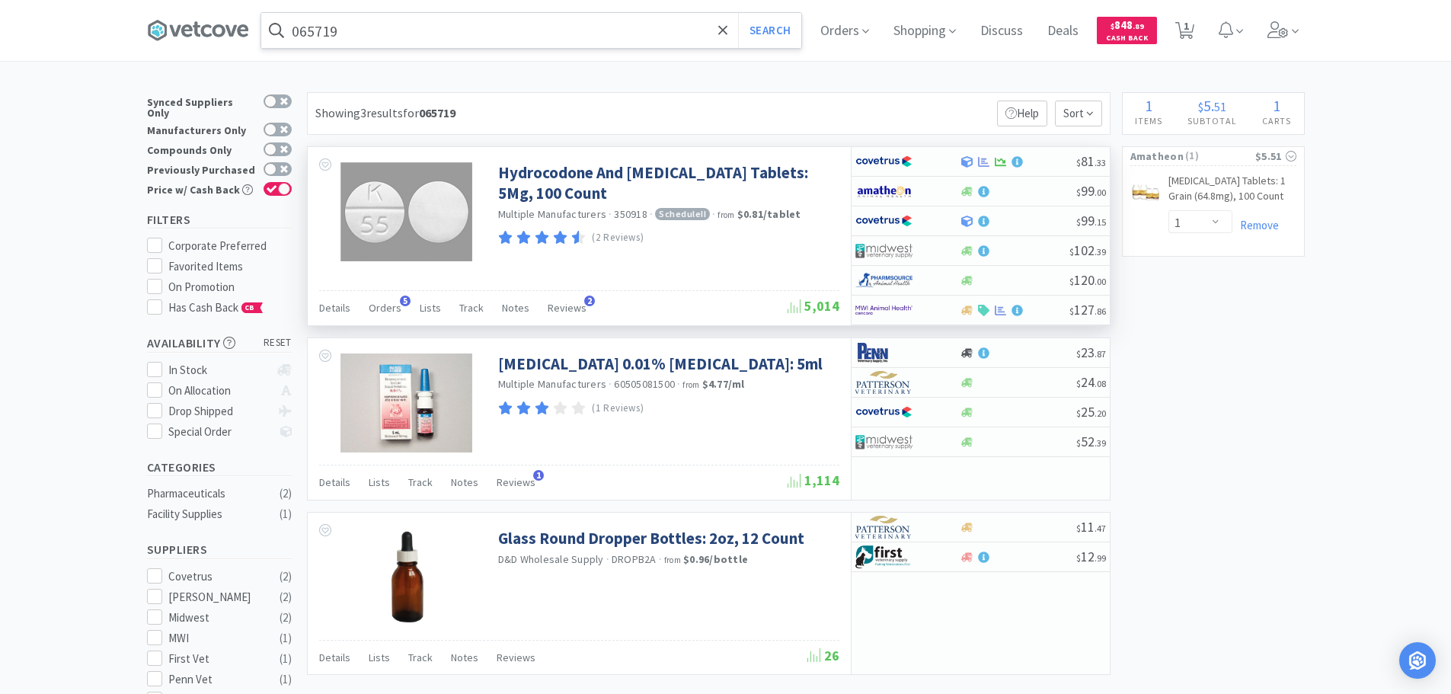
click at [487, 39] on input "065719" at bounding box center [531, 30] width 540 height 35
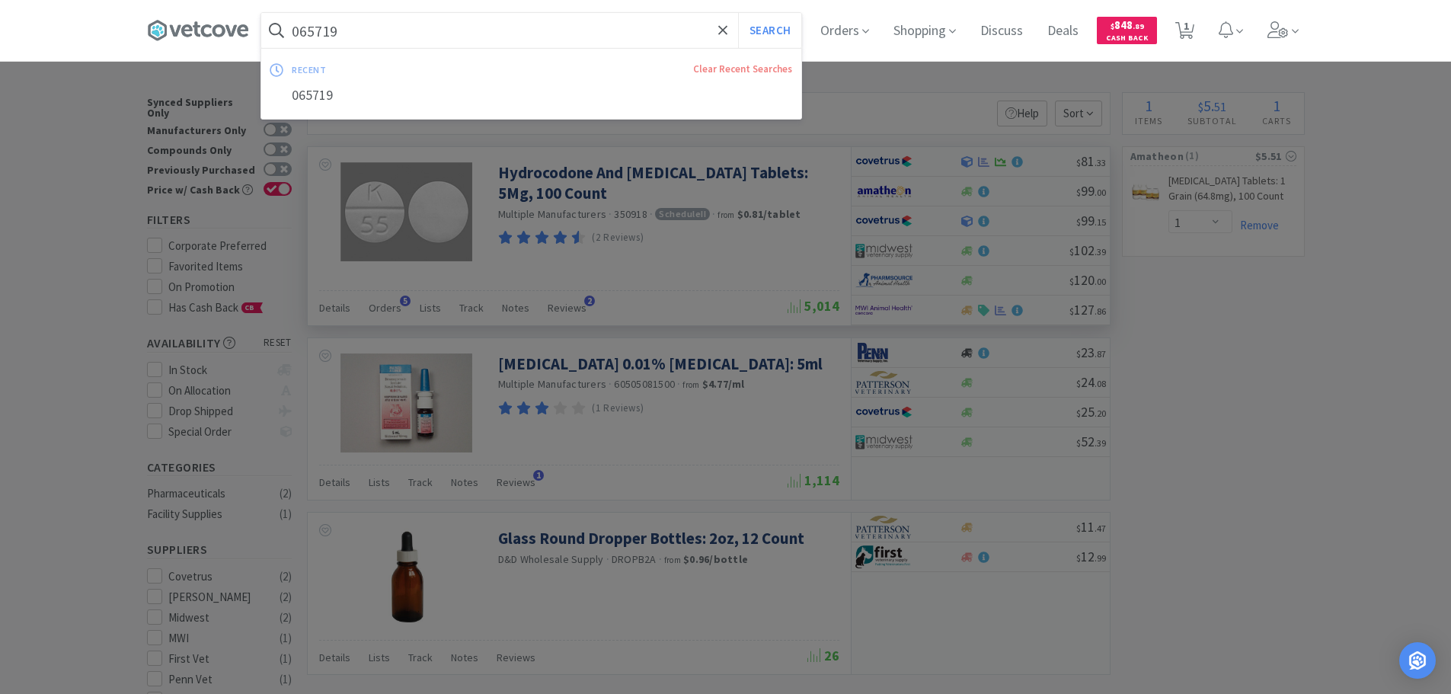
paste input "82068"
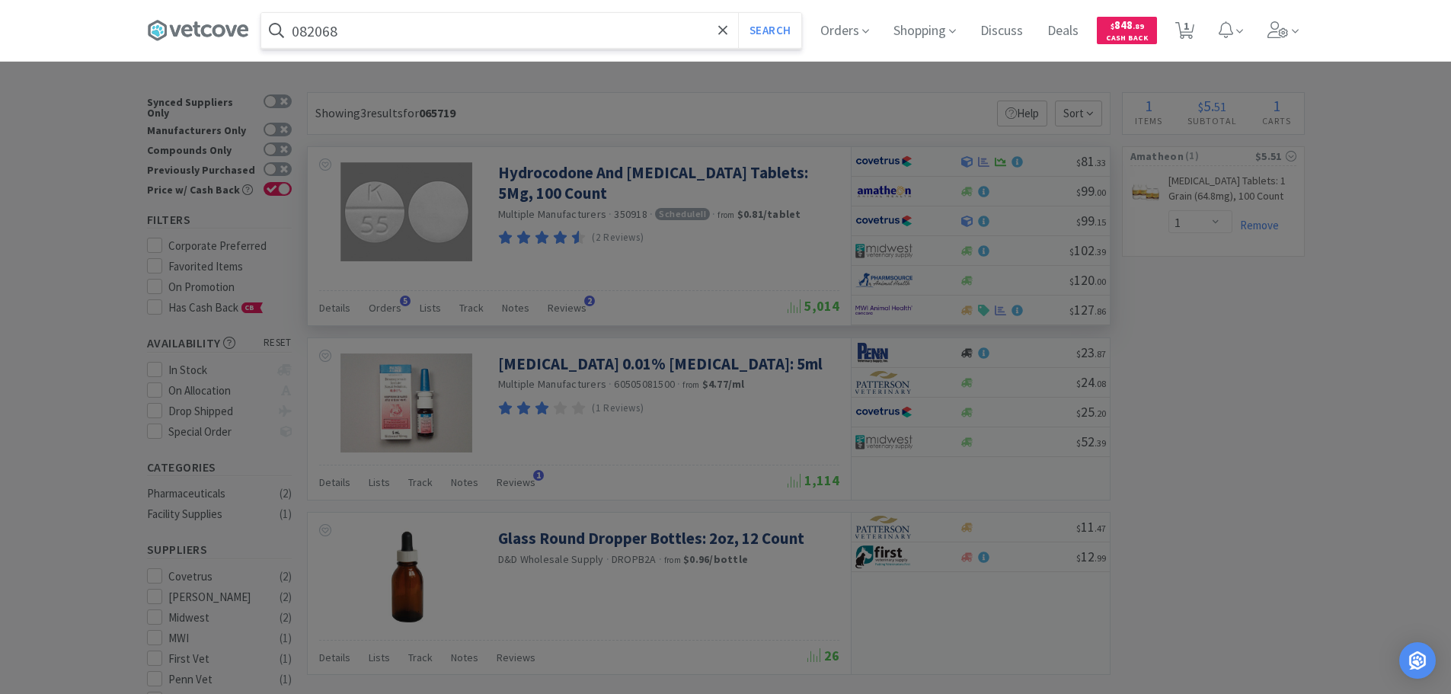
type input "082068"
click at [738, 13] on button "Search" at bounding box center [769, 30] width 63 height 35
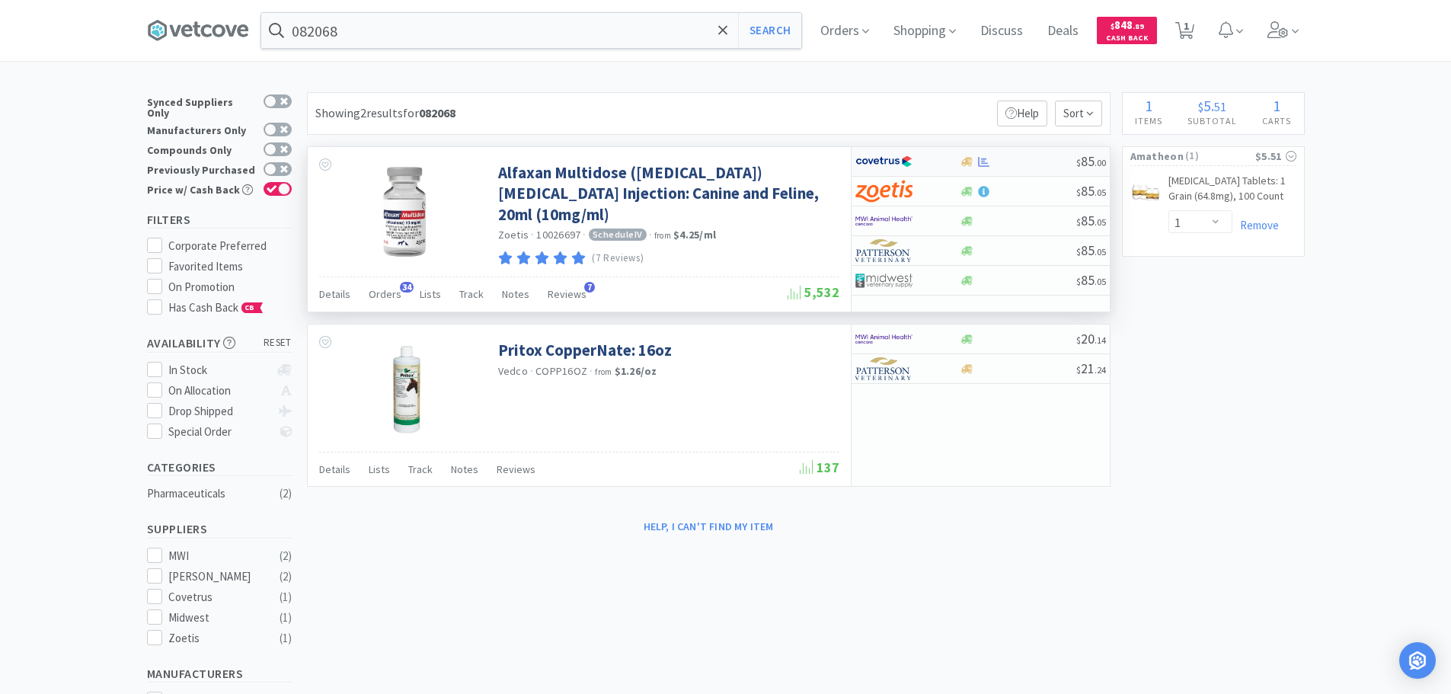
click at [1043, 156] on div at bounding box center [1017, 161] width 117 height 11
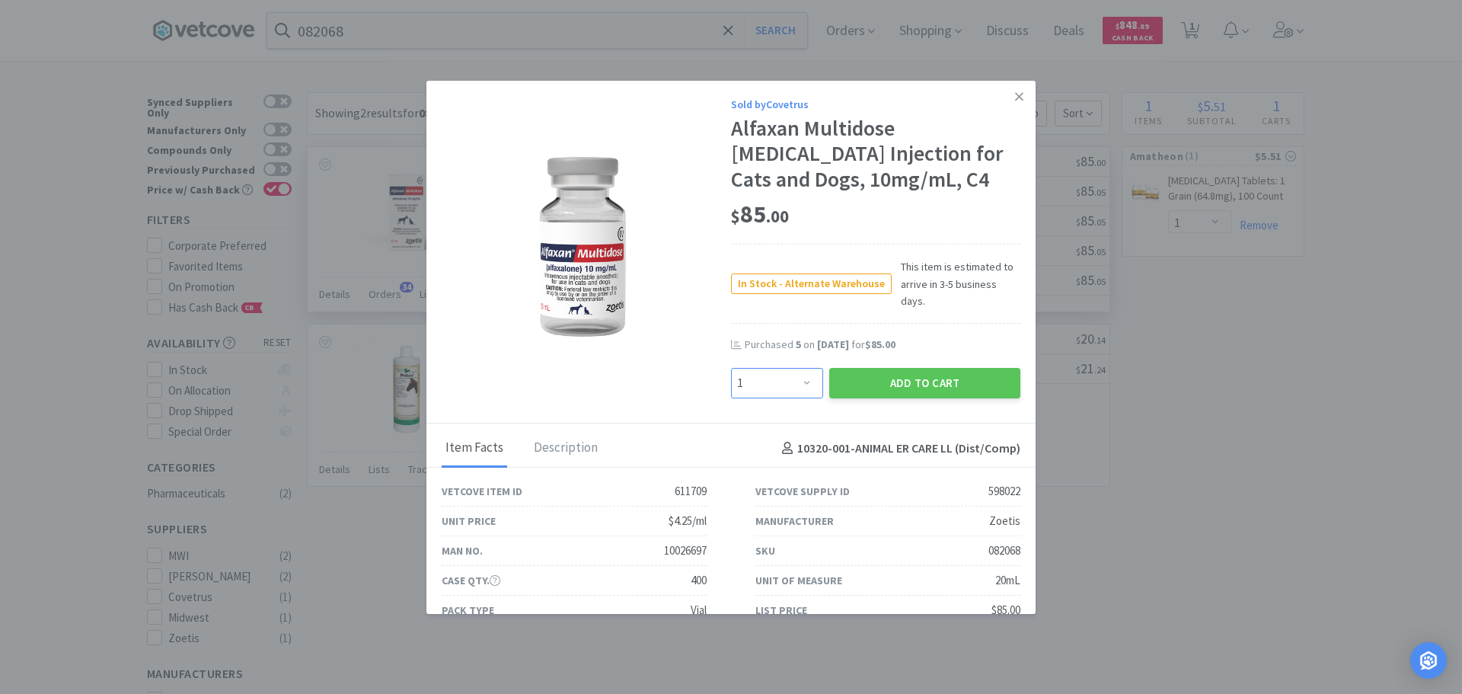
click at [784, 368] on select "Enter Quantity 1 2 3 4 5 6 7 8 9 10 11 12 13 14 15 16 17 18 19 20 Enter Quantity" at bounding box center [777, 383] width 92 height 30
select select "5"
click at [731, 368] on select "Enter Quantity 1 2 3 4 5 6 7 8 9 10 11 12 13 14 15 16 17 18 19 20 Enter Quantity" at bounding box center [777, 383] width 92 height 30
click at [864, 368] on button "Add to Cart" at bounding box center [924, 383] width 191 height 30
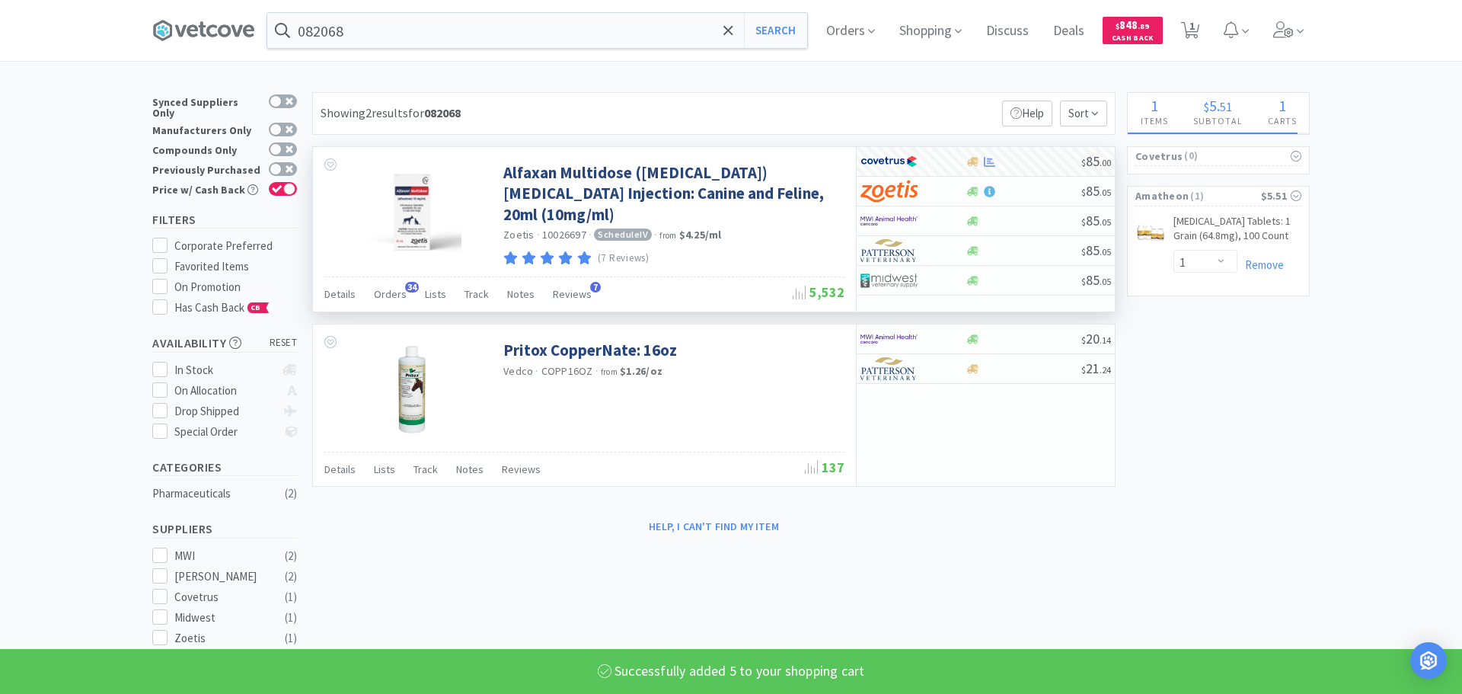
select select "5"
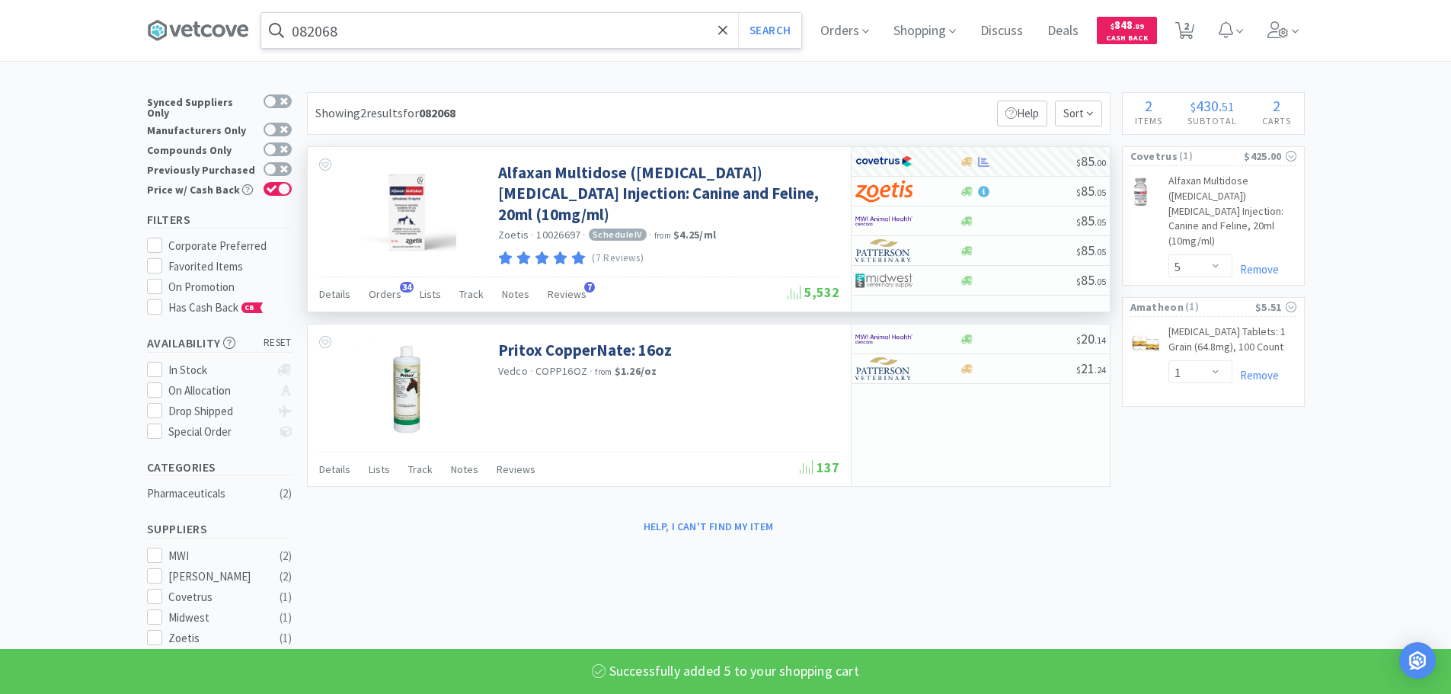
click at [505, 30] on input "082068" at bounding box center [531, 30] width 540 height 35
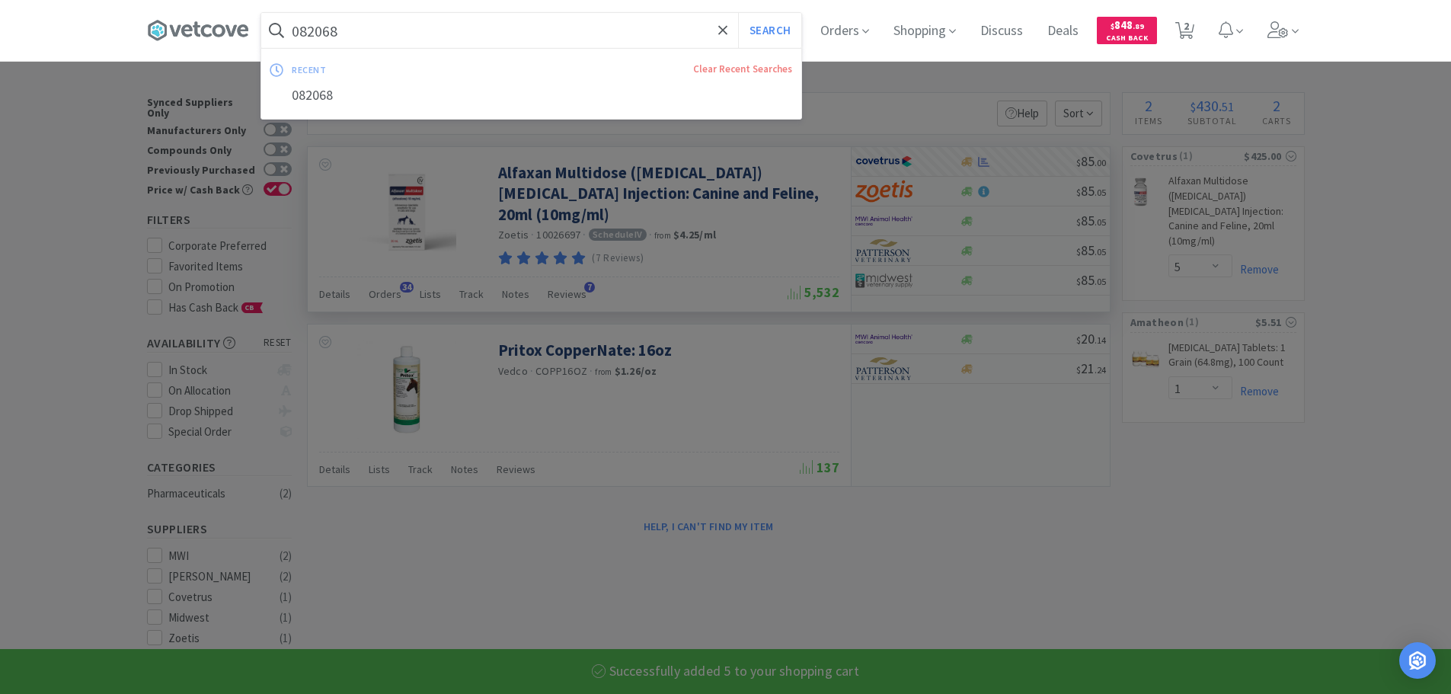
paste input "0661"
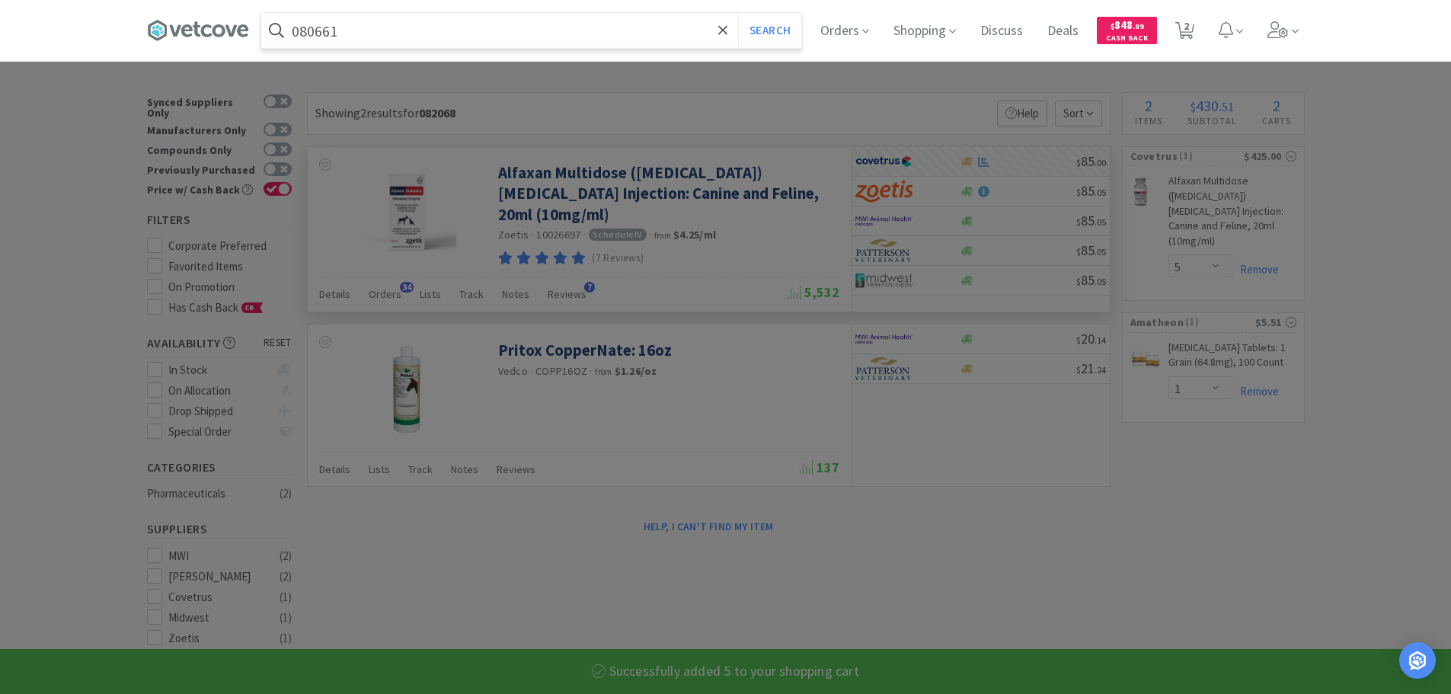
type input "080661"
click at [738, 13] on button "Search" at bounding box center [769, 30] width 63 height 35
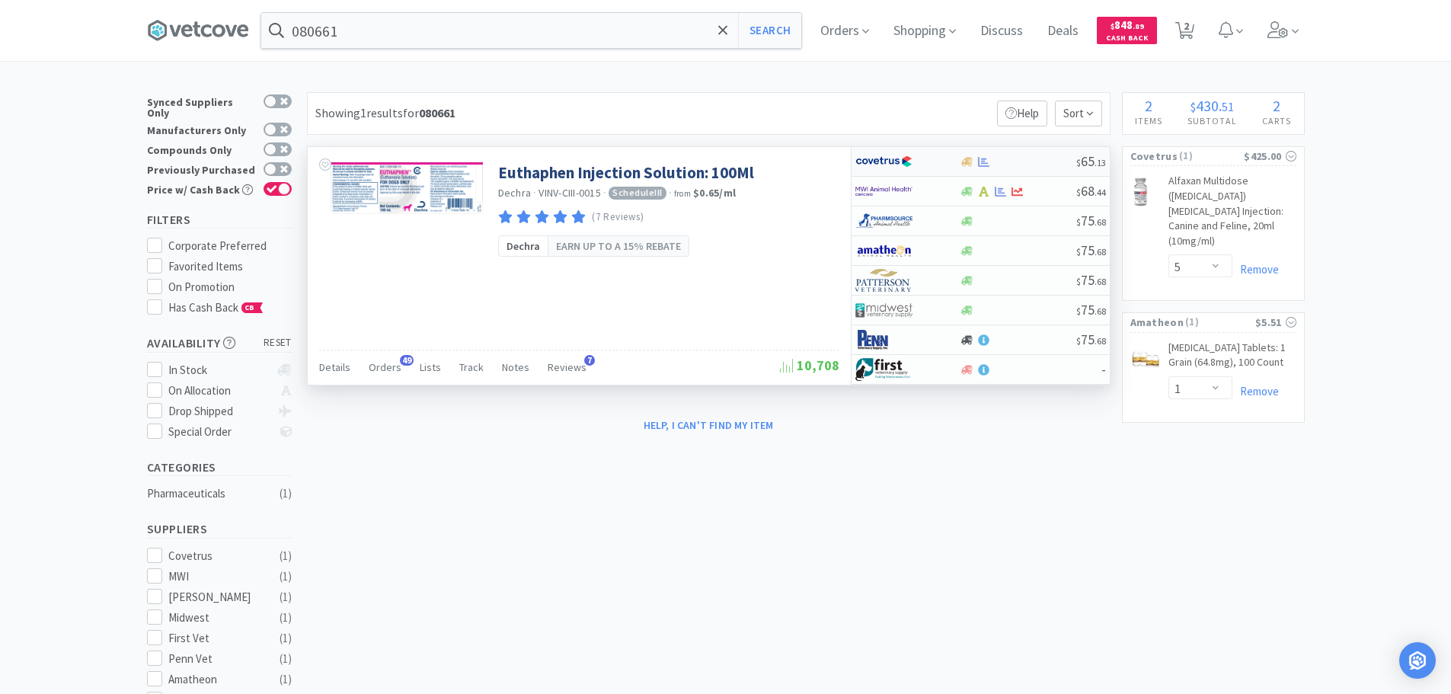
click at [1044, 161] on div at bounding box center [1017, 161] width 117 height 11
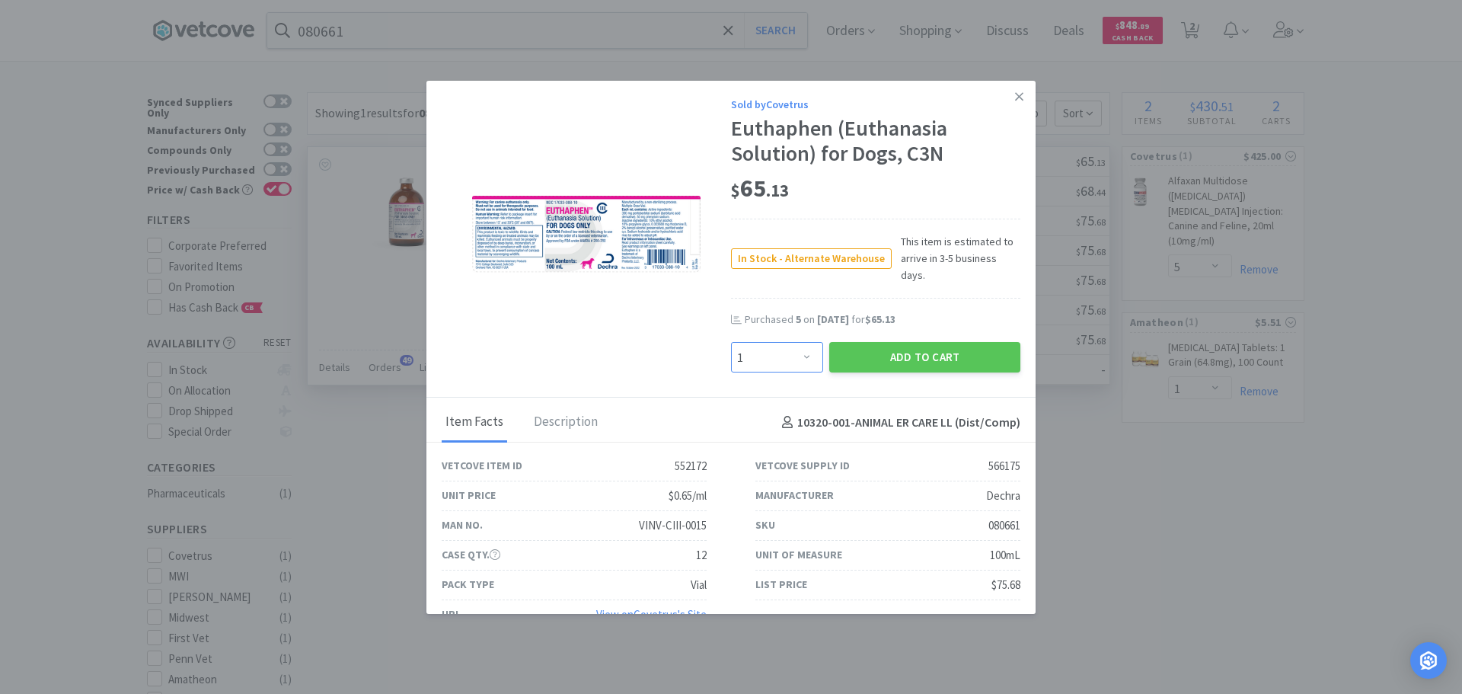
click at [747, 344] on select "Enter Quantity 1 2 3 4 5 6 7 8 9 10 11 12 13 14 15 16 17 18 19 20 Enter Quantity" at bounding box center [777, 357] width 92 height 30
select select "5"
click at [731, 342] on select "Enter Quantity 1 2 3 4 5 6 7 8 9 10 11 12 13 14 15 16 17 18 19 20 Enter Quantity" at bounding box center [777, 357] width 92 height 30
click at [865, 342] on button "Add to Cart" at bounding box center [924, 357] width 191 height 30
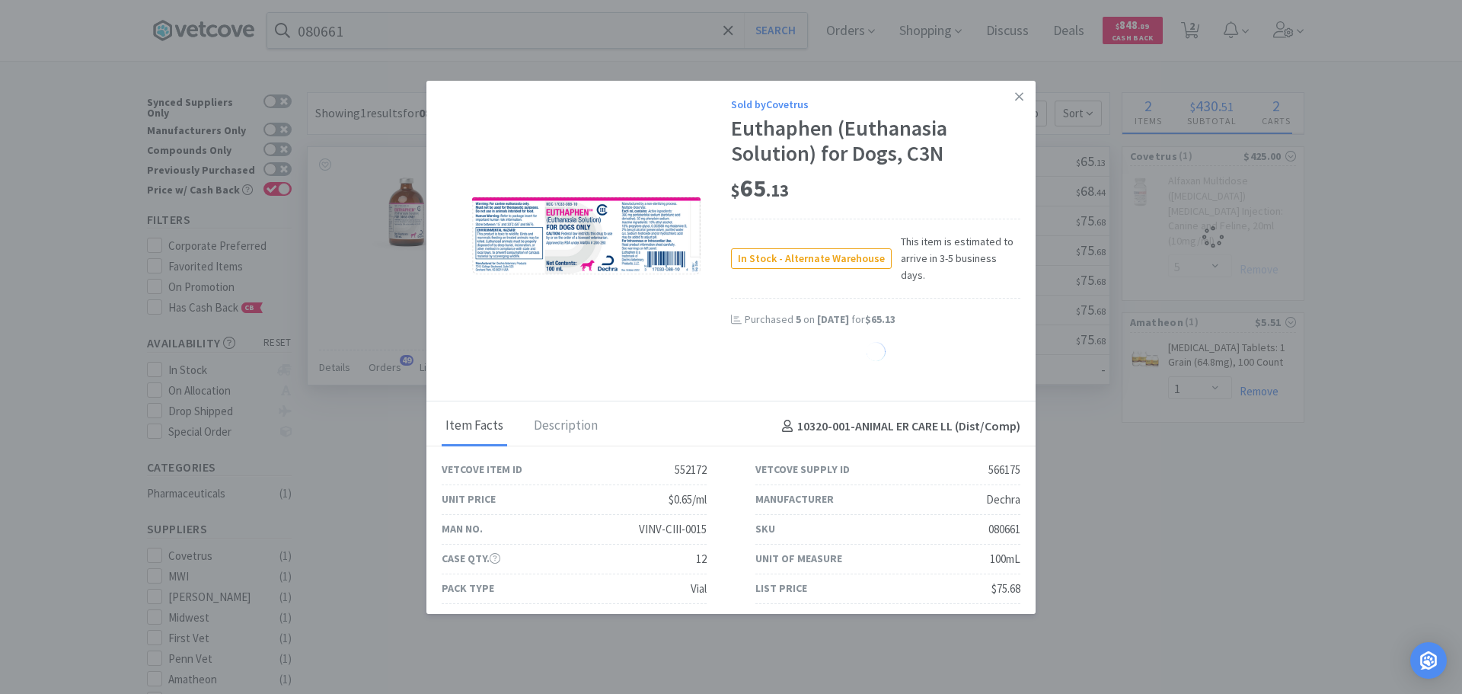
select select "5"
select select "1"
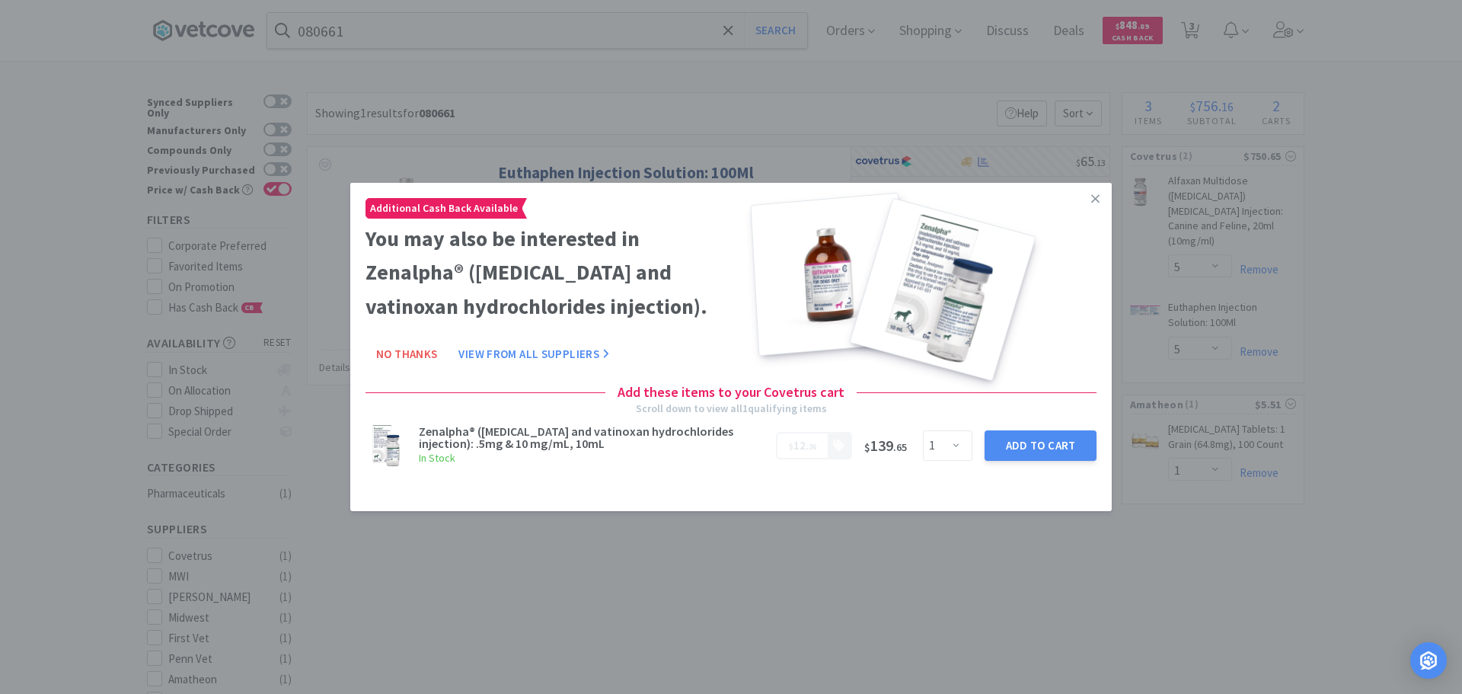
drag, startPoint x: 1092, startPoint y: 200, endPoint x: 1097, endPoint y: 188, distance: 13.0
click at [1092, 198] on icon at bounding box center [1095, 199] width 8 height 14
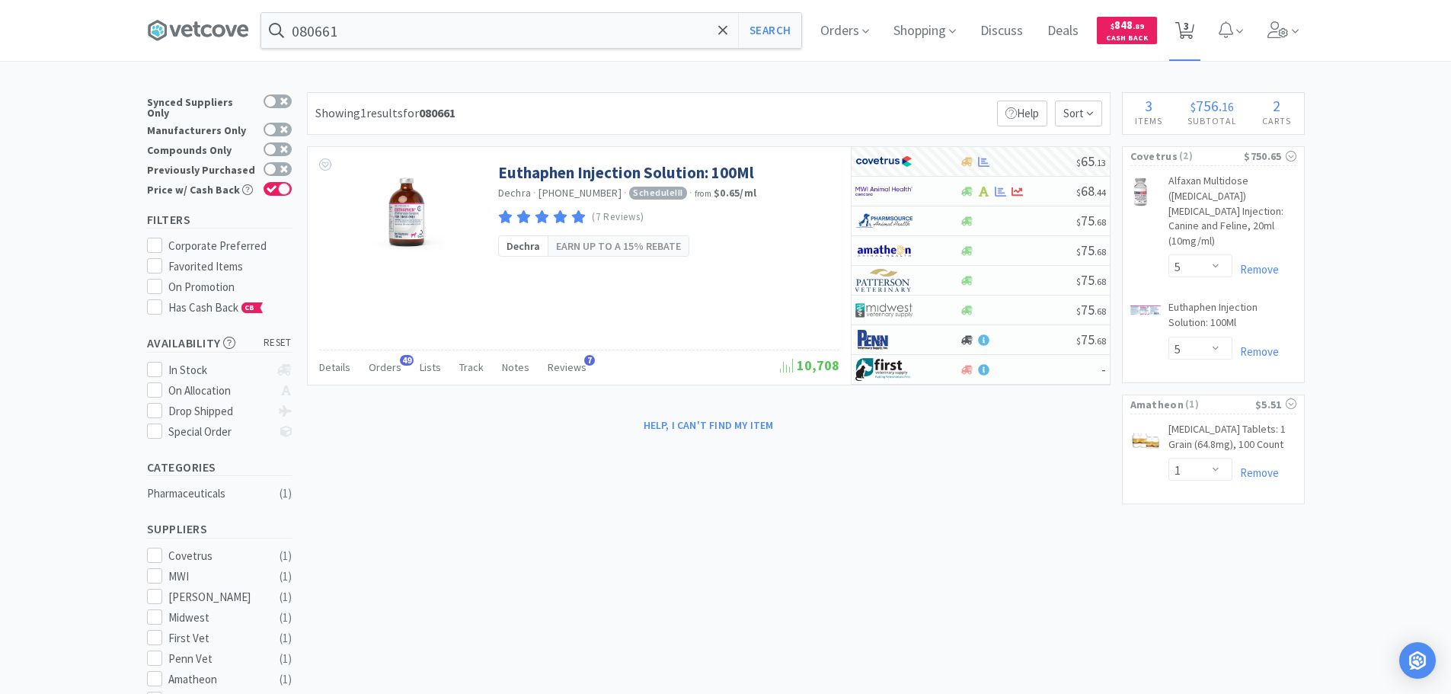
click at [1169, 27] on icon at bounding box center [1184, 30] width 19 height 17
select select "5"
select select "1"
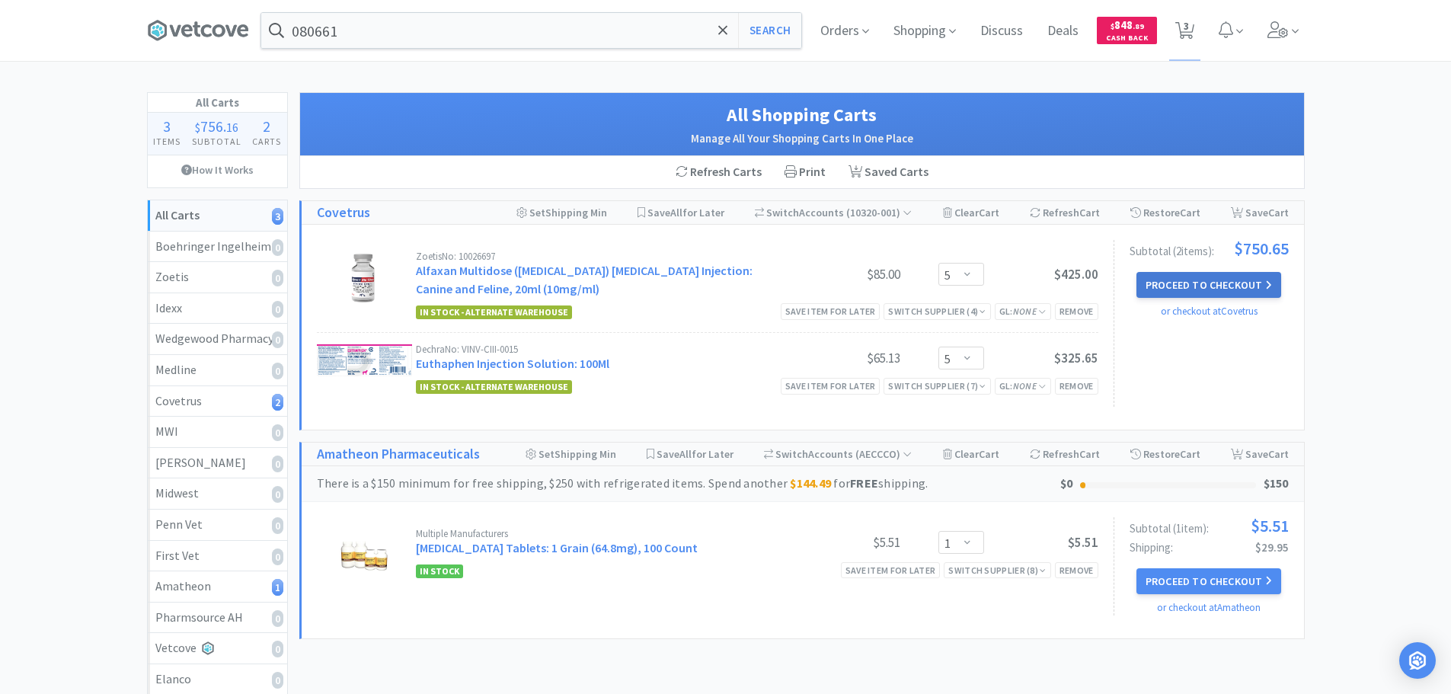
click at [1169, 281] on button "Proceed to Checkout" at bounding box center [1208, 285] width 145 height 26
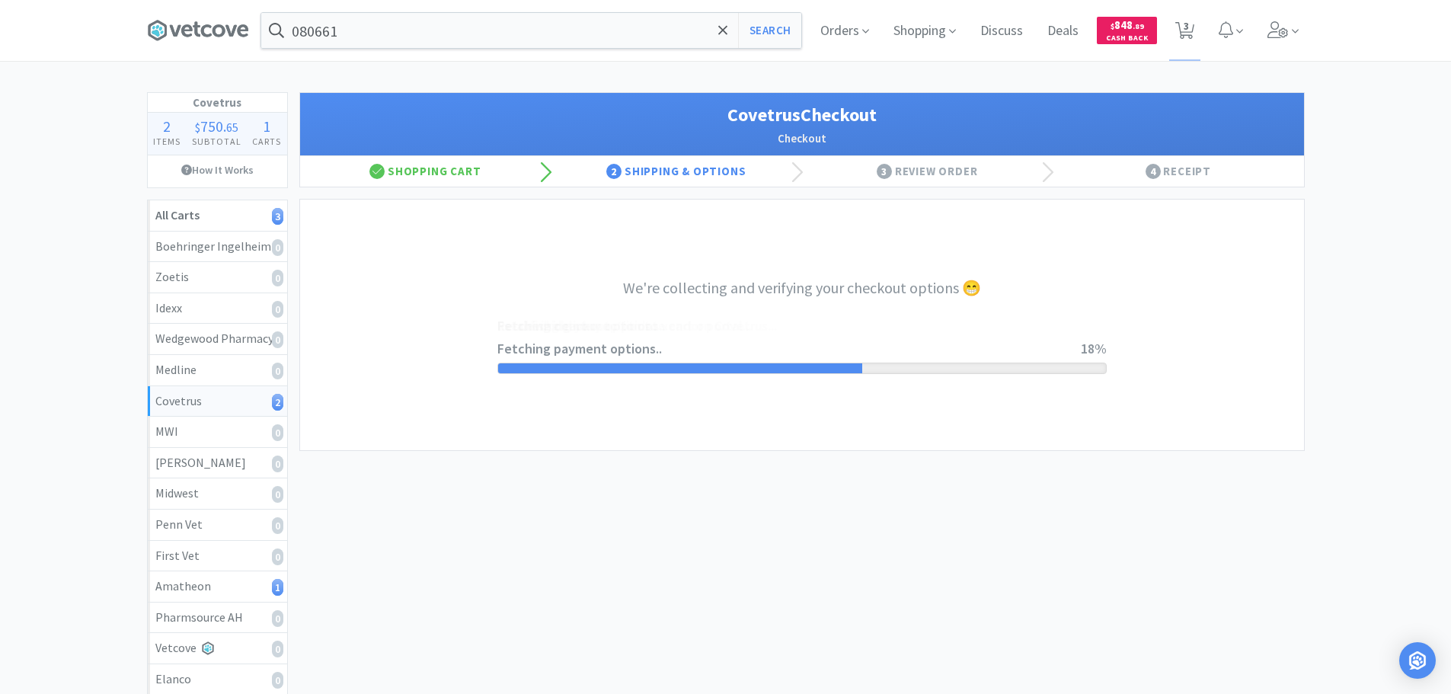
select select "ACCOUNT"
select select "cvt-standard-net"
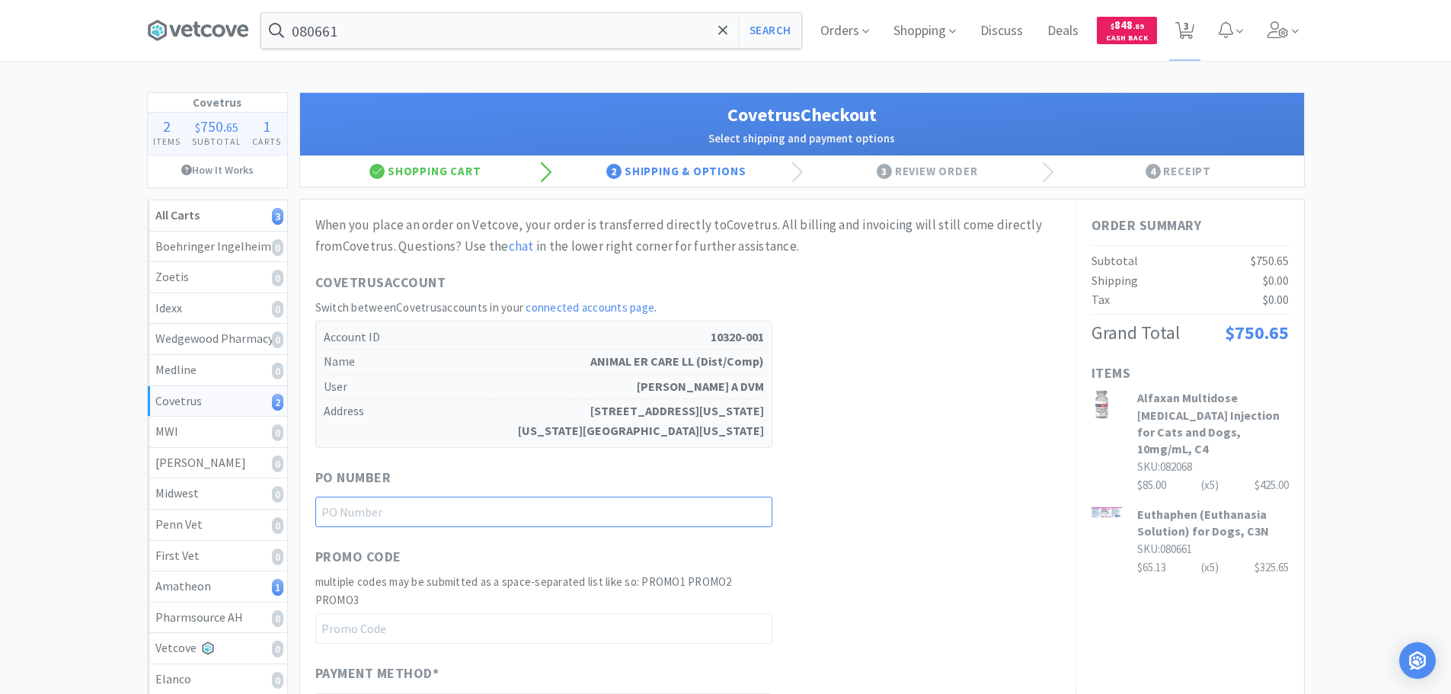
click at [573, 515] on input "text" at bounding box center [543, 512] width 457 height 30
paste input "1145091"
type input "1145091"
click at [893, 508] on div "PO Number 1145091" at bounding box center [687, 497] width 745 height 61
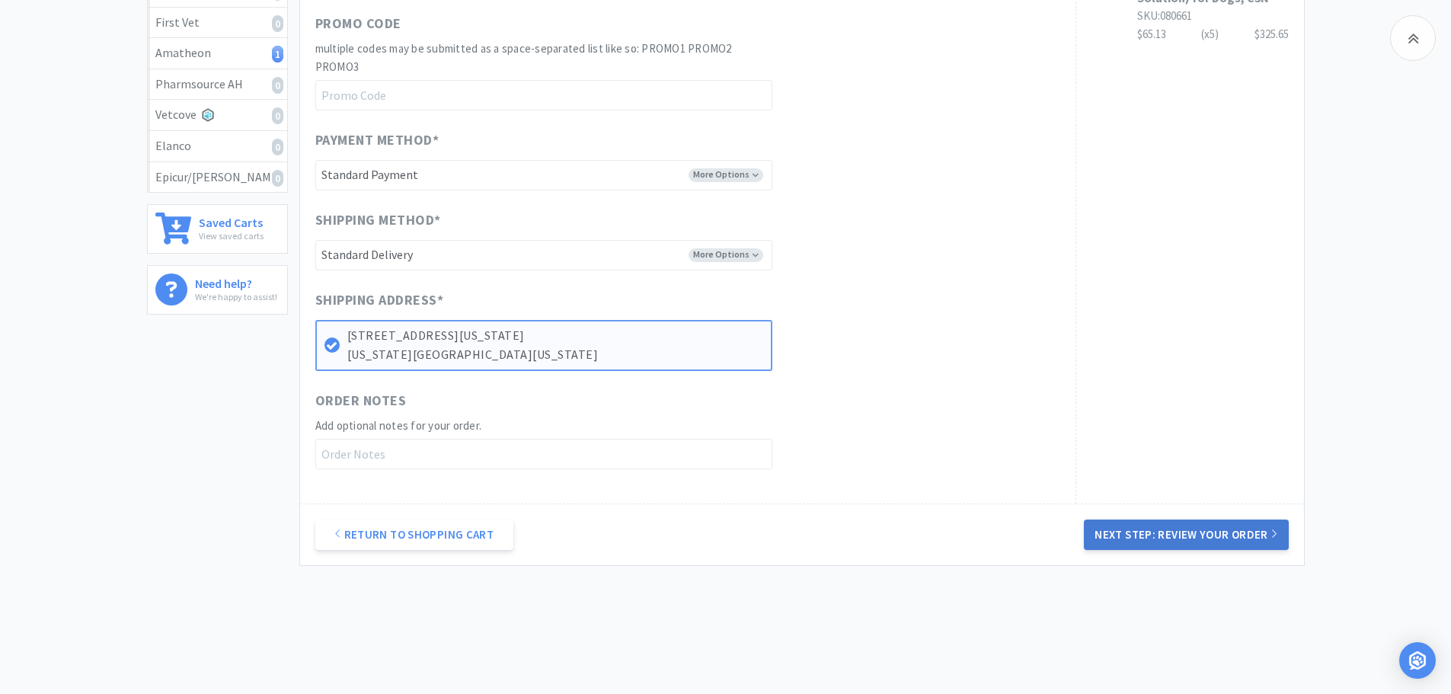
click at [1169, 528] on button "Next Step: Review Your Order" at bounding box center [1186, 534] width 204 height 30
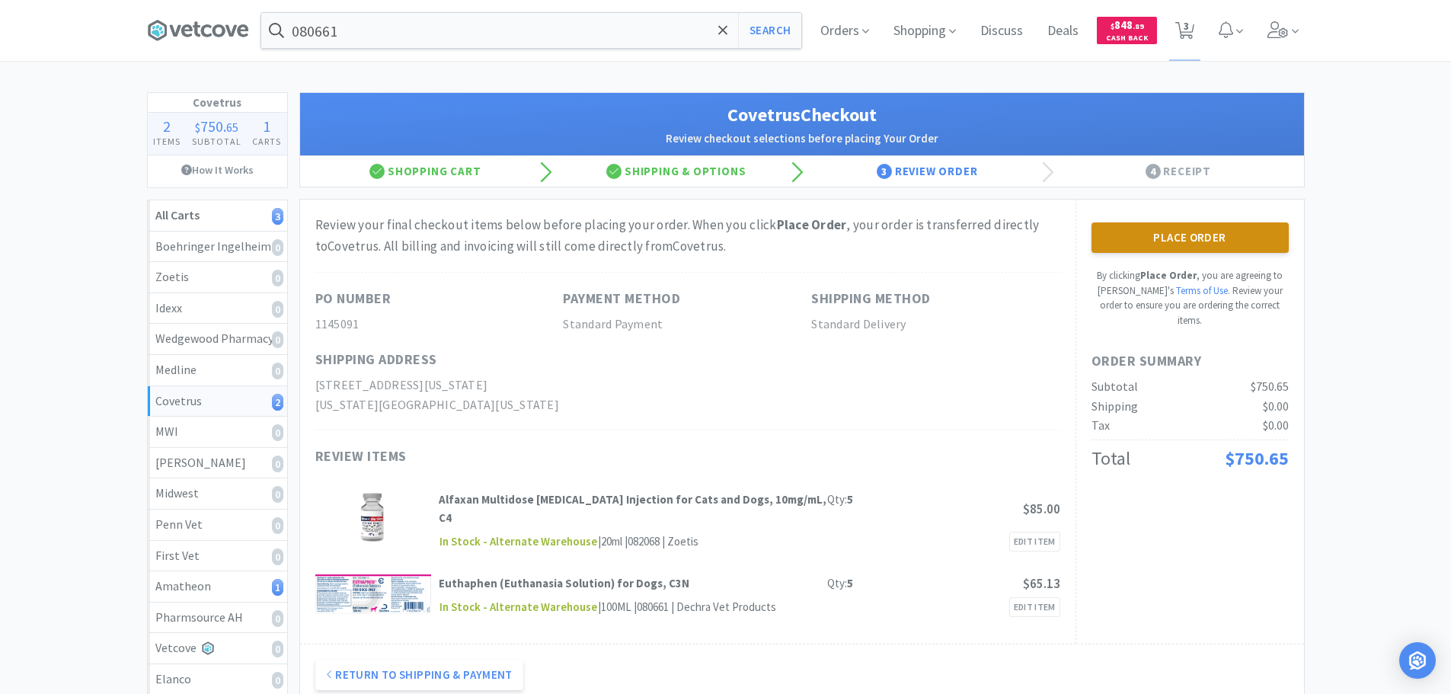
click at [1169, 249] on button "Place Order" at bounding box center [1189, 237] width 197 height 30
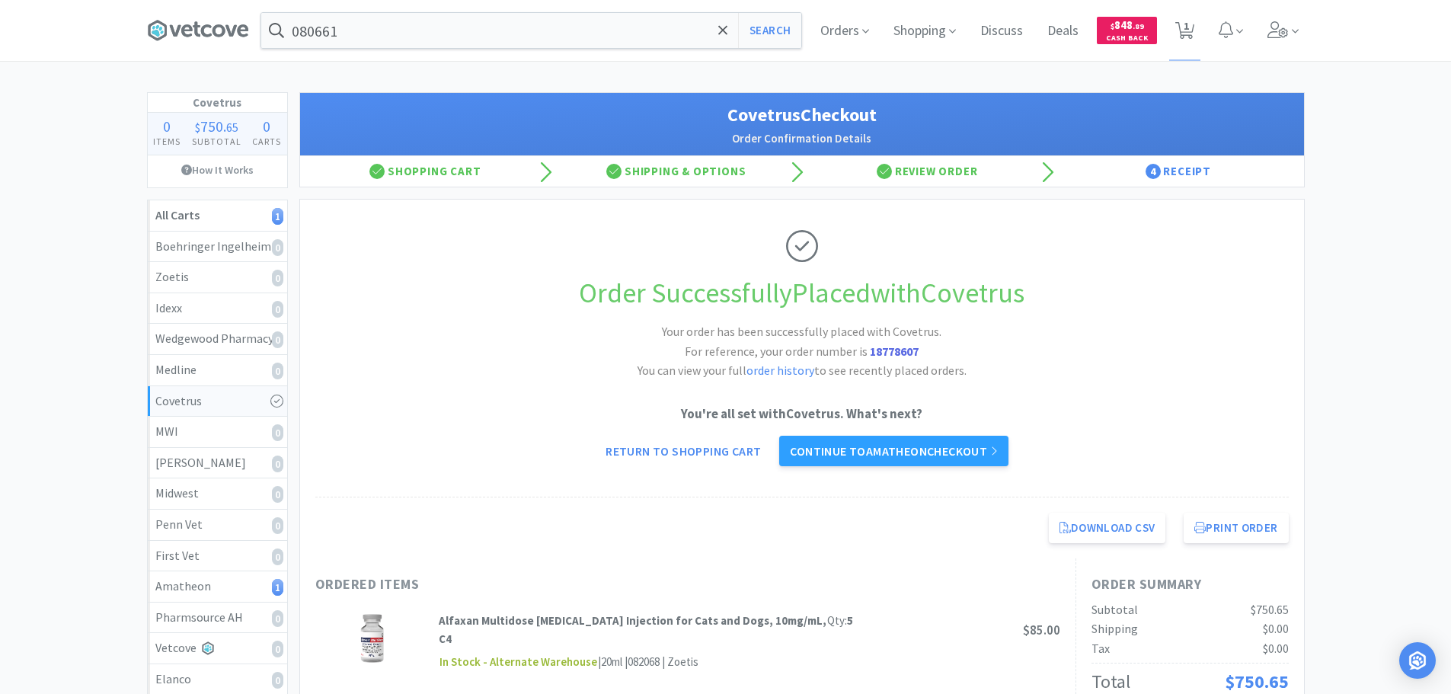
click at [792, 433] on div "You're all set with Covetrus . What's next? Return to Shopping Cart Continue to…" at bounding box center [801, 435] width 973 height 62
click at [813, 452] on link "Continue to Amatheon checkout" at bounding box center [893, 451] width 228 height 30
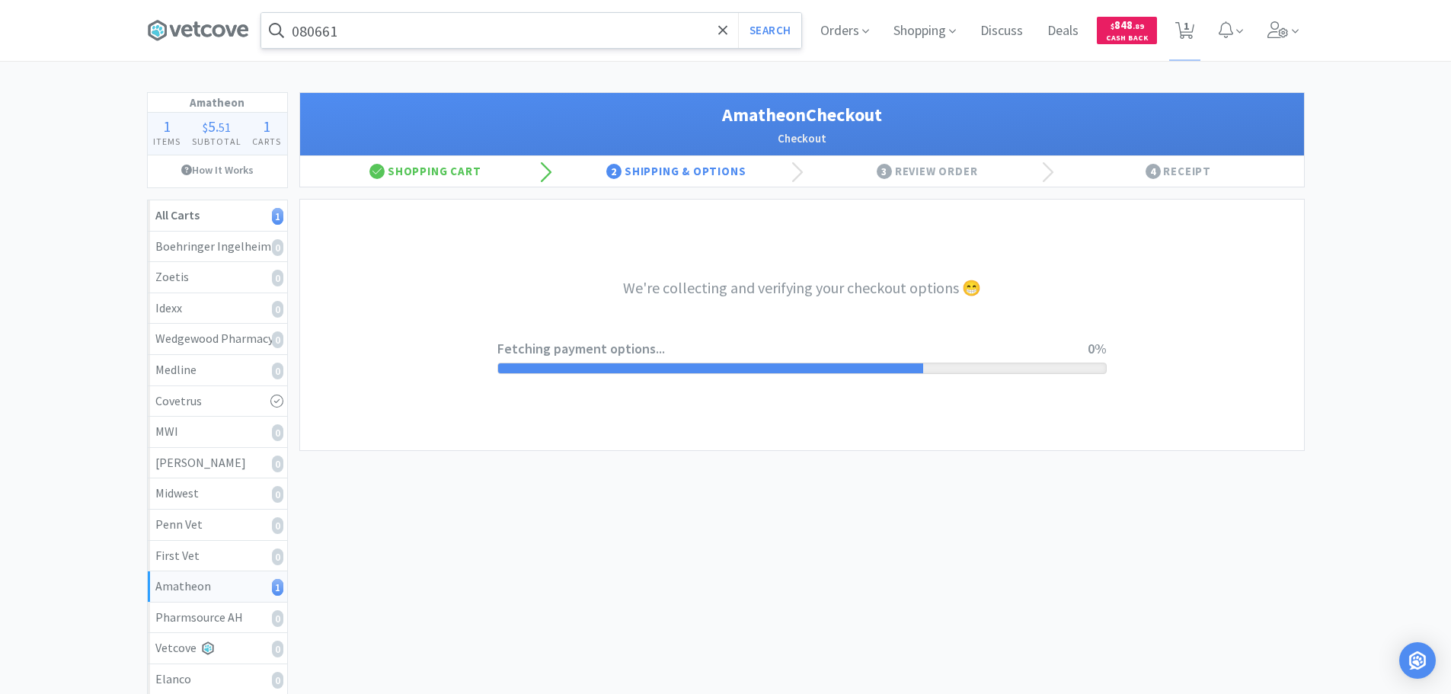
select select "21872"
select select "2"
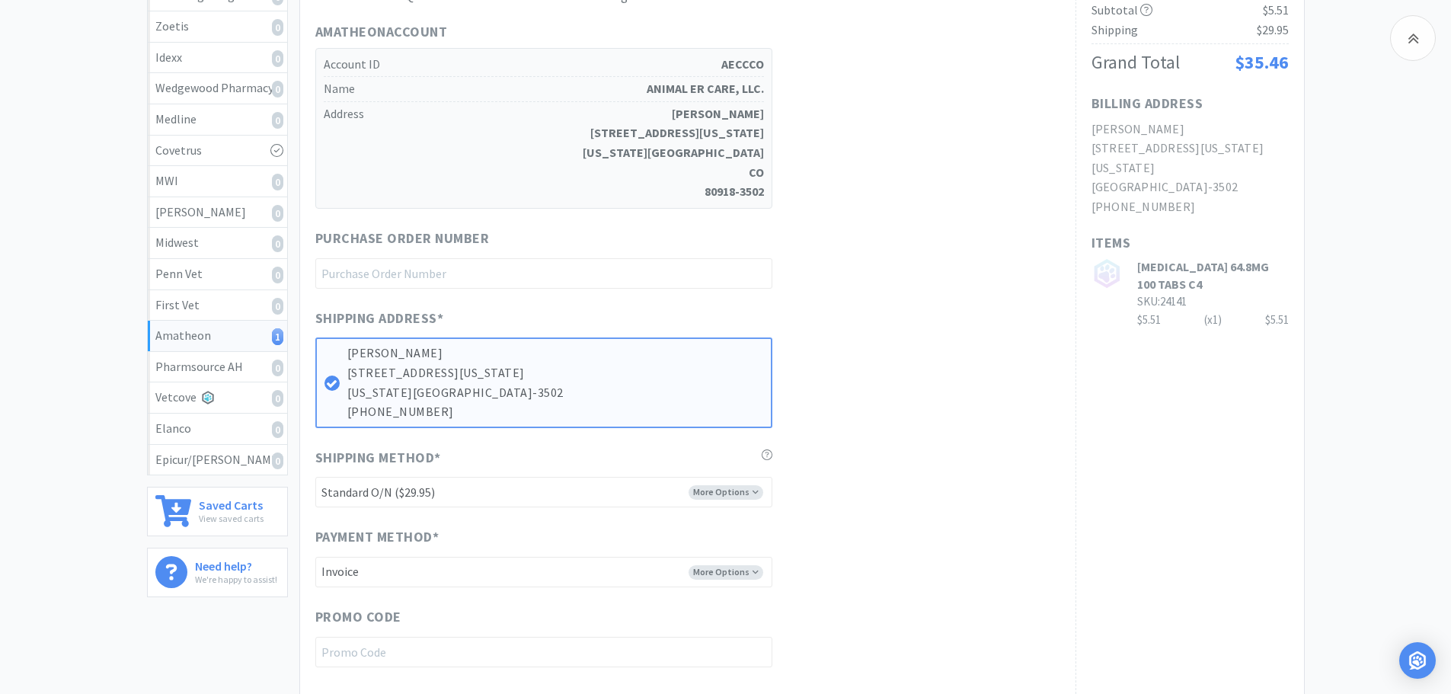
scroll to position [381, 0]
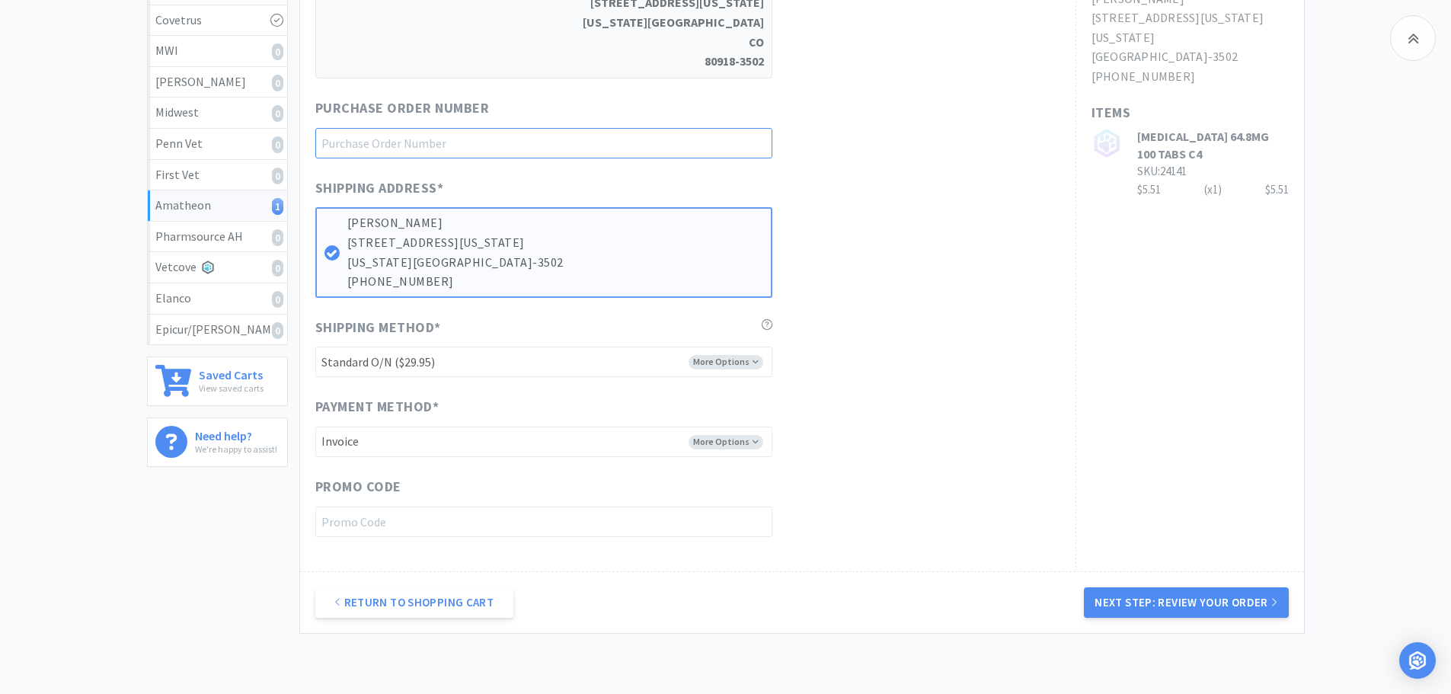
click at [503, 141] on input "text" at bounding box center [543, 143] width 457 height 30
paste input "1145092"
type input "1145092"
click at [623, 372] on select "-------- FedEx 2Day ($19.50) Ground ($9.95) Ground (Signature Required) ($17.60…" at bounding box center [543, 361] width 457 height 30
select select "21871"
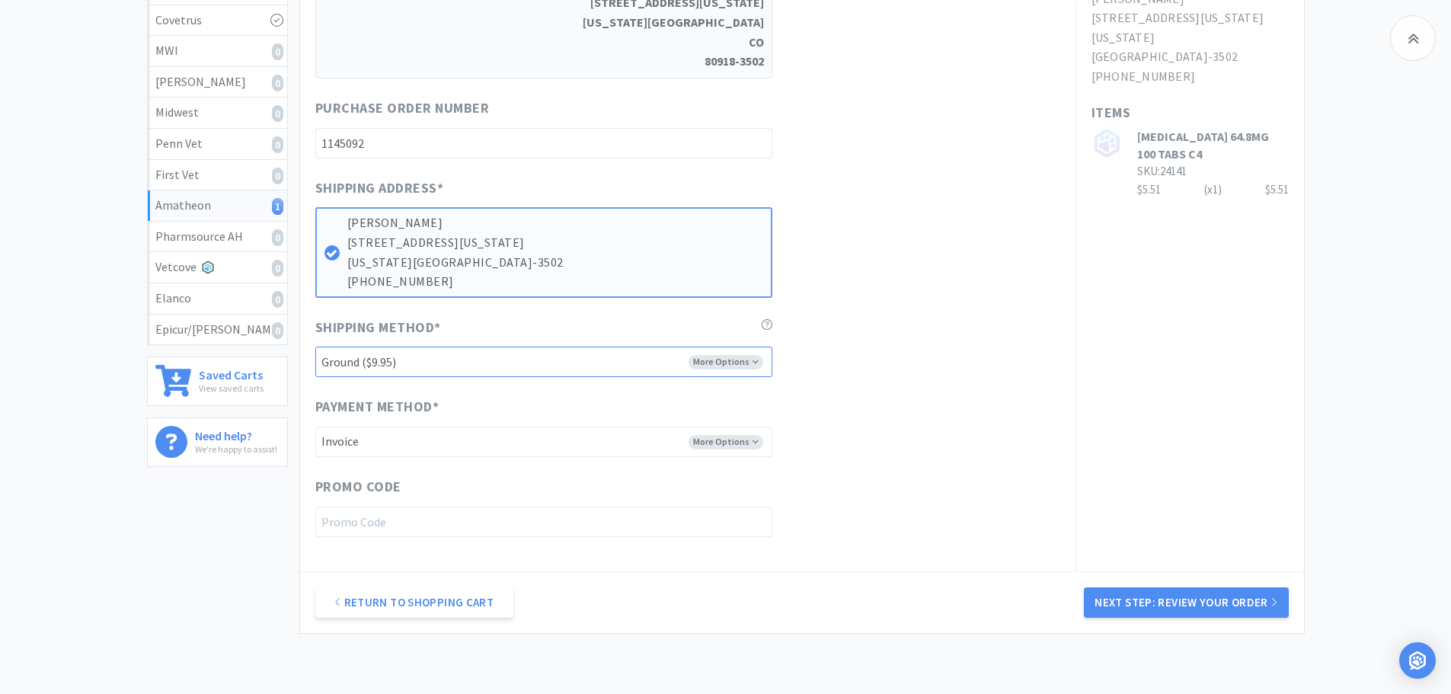
click at [315, 346] on select "-------- FedEx 2Day ($19.50) Ground ($9.95) Ground (Signature Required) ($17.60…" at bounding box center [543, 361] width 457 height 30
click at [1169, 528] on button "Next Step: Review Your Order" at bounding box center [1186, 602] width 204 height 30
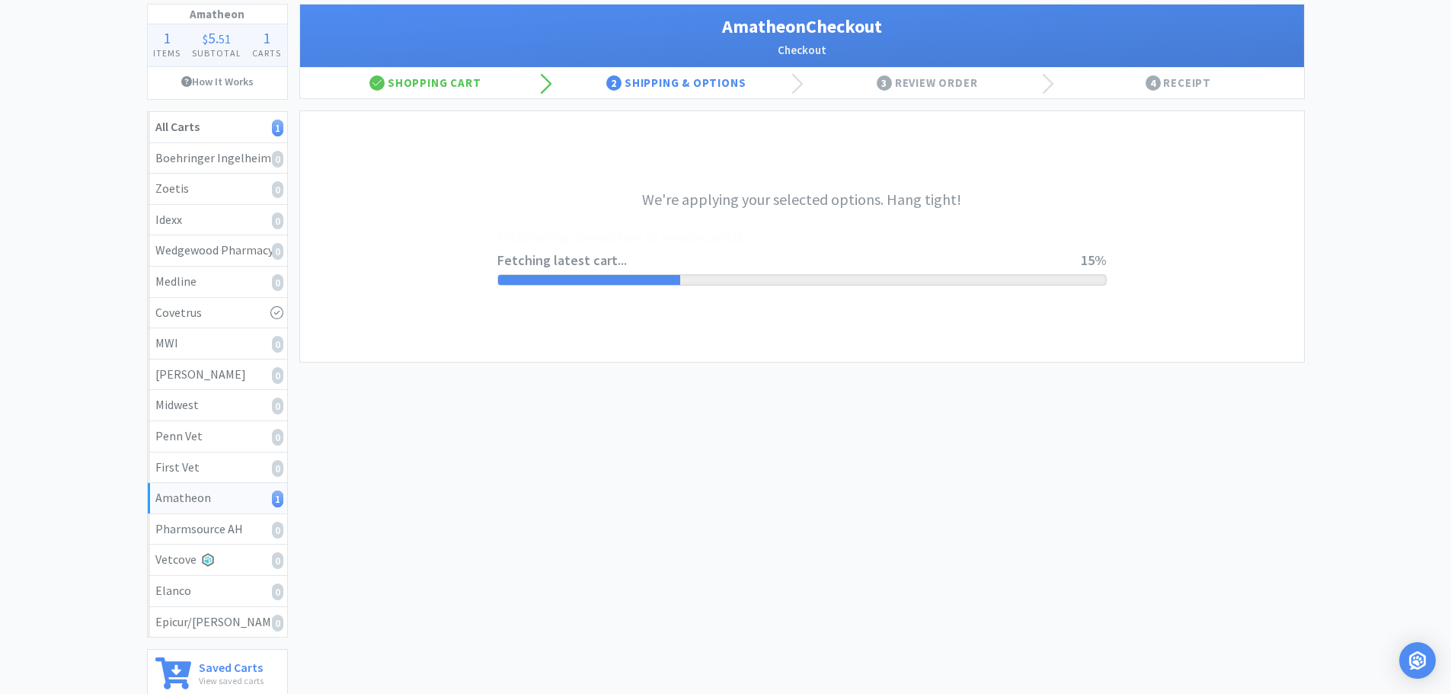
scroll to position [0, 0]
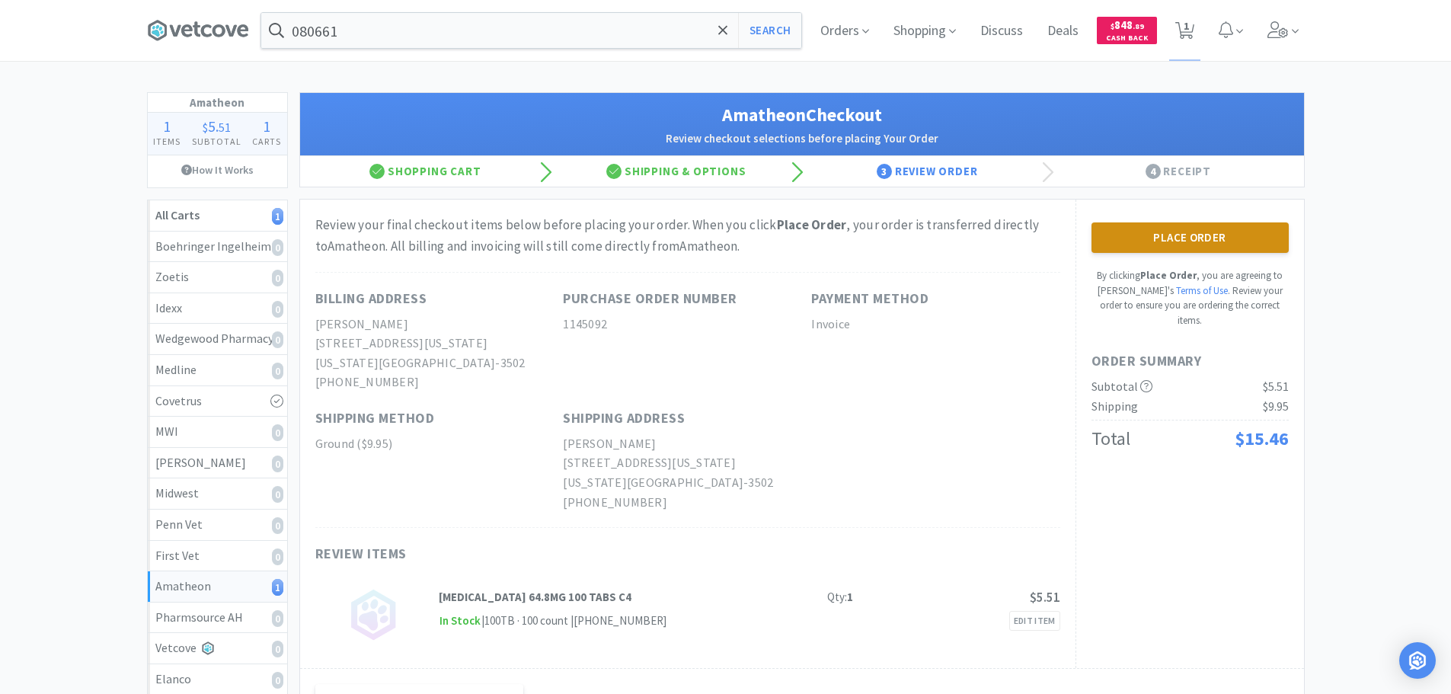
click at [1169, 238] on button "Place Order" at bounding box center [1189, 237] width 197 height 30
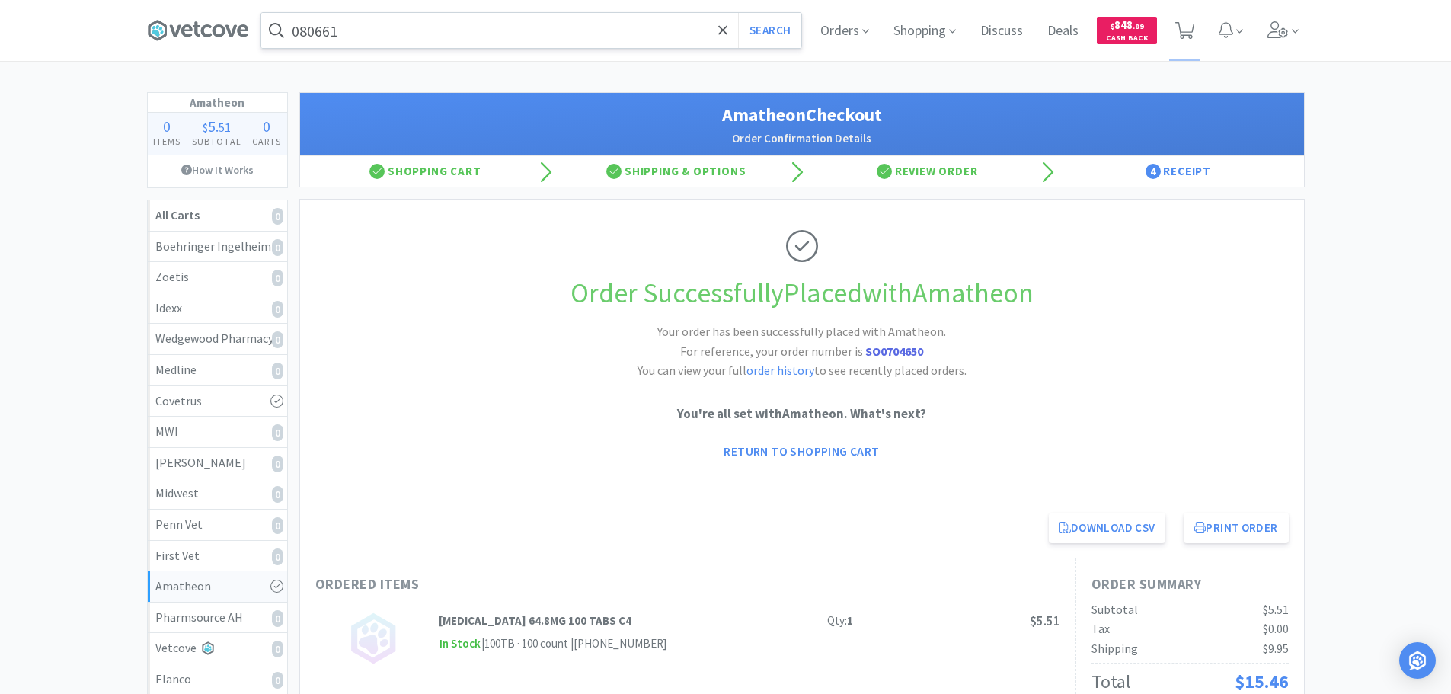
click at [457, 27] on input "080661" at bounding box center [531, 30] width 540 height 35
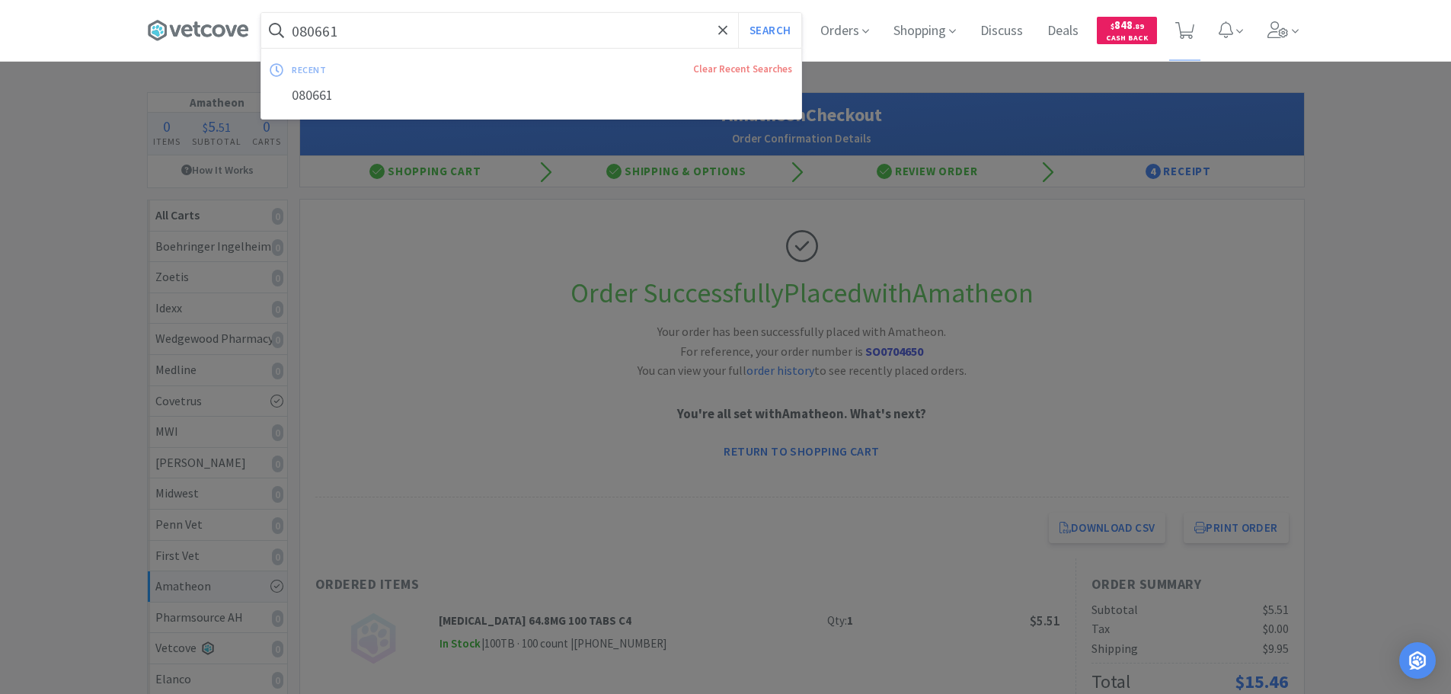
paste input "[PHONE_NUMBER]"
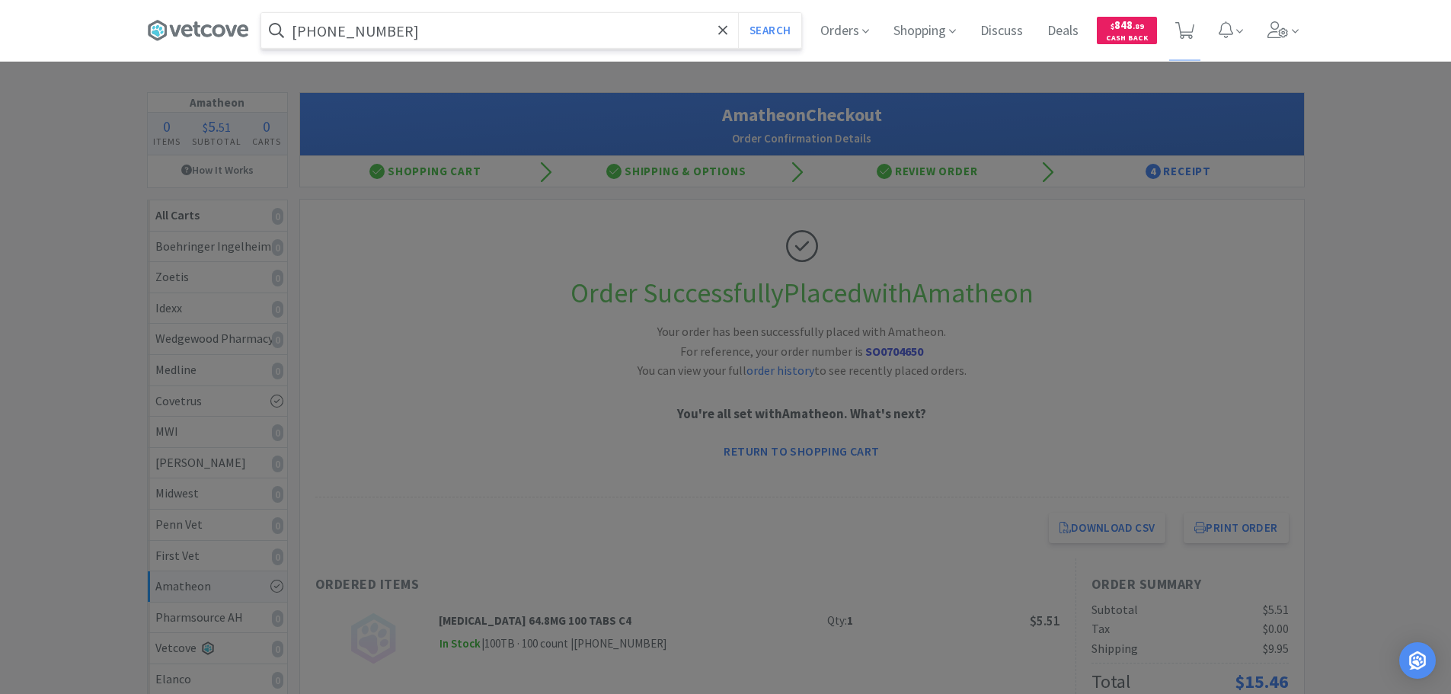
type input "[PHONE_NUMBER]"
click at [738, 13] on button "Search" at bounding box center [769, 30] width 63 height 35
